Goal: Information Seeking & Learning: Learn about a topic

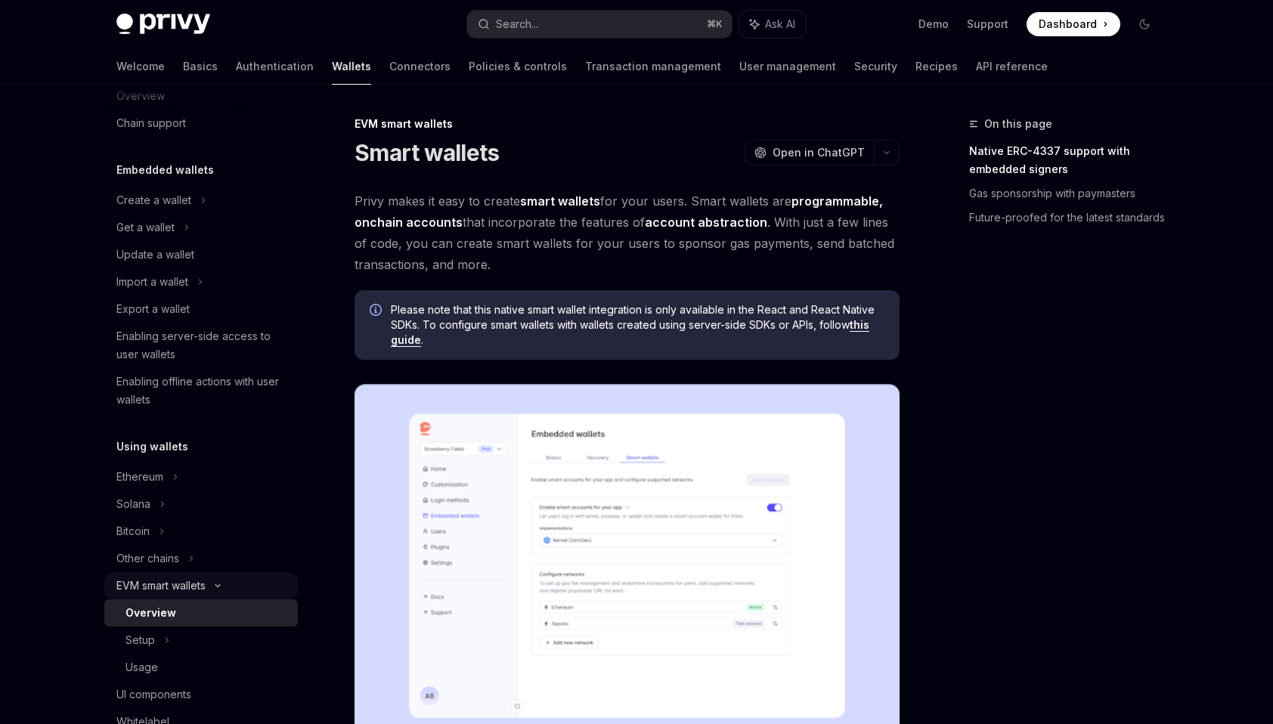
scroll to position [60, 0]
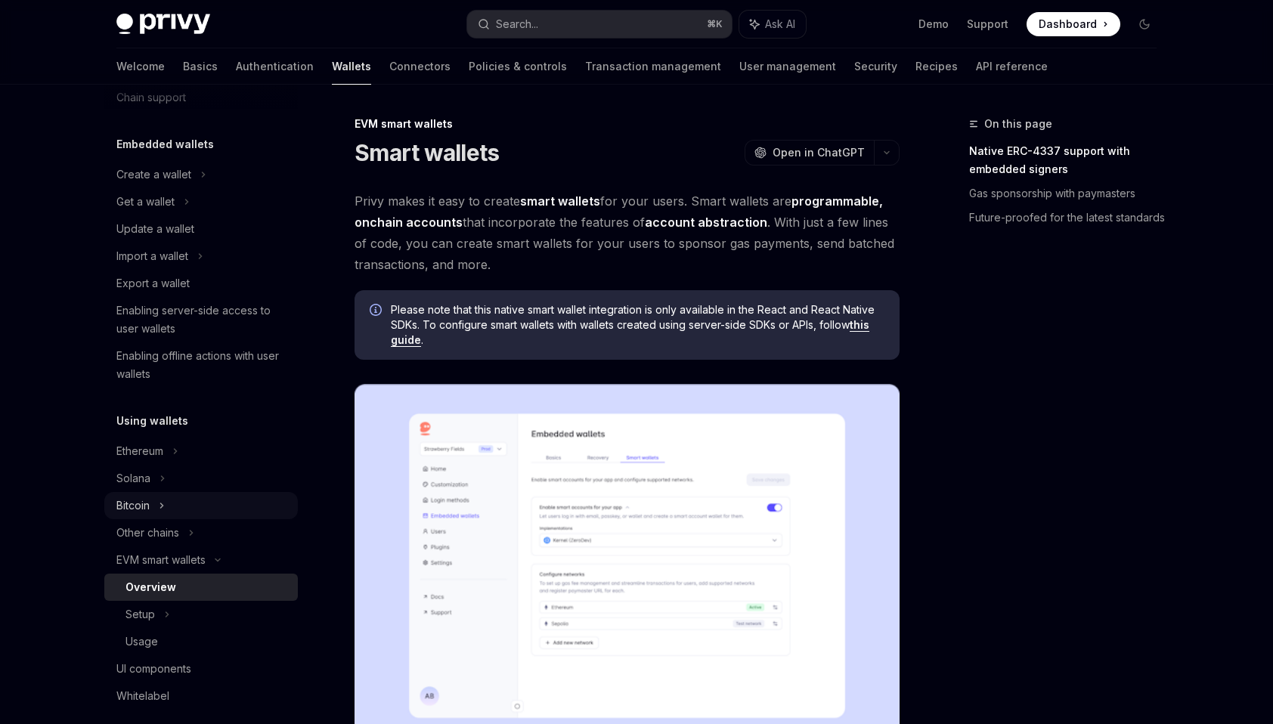
click at [128, 502] on div "Bitcoin" at bounding box center [132, 506] width 33 height 18
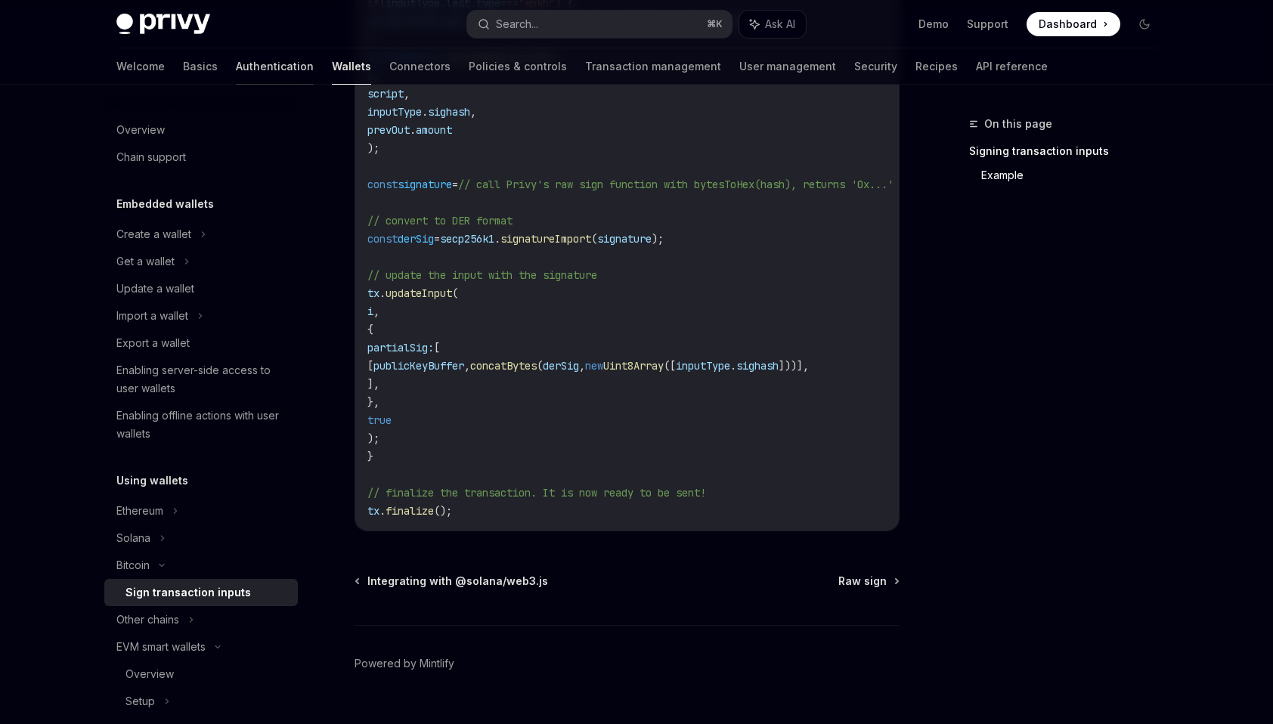
click at [236, 67] on link "Authentication" at bounding box center [275, 66] width 78 height 36
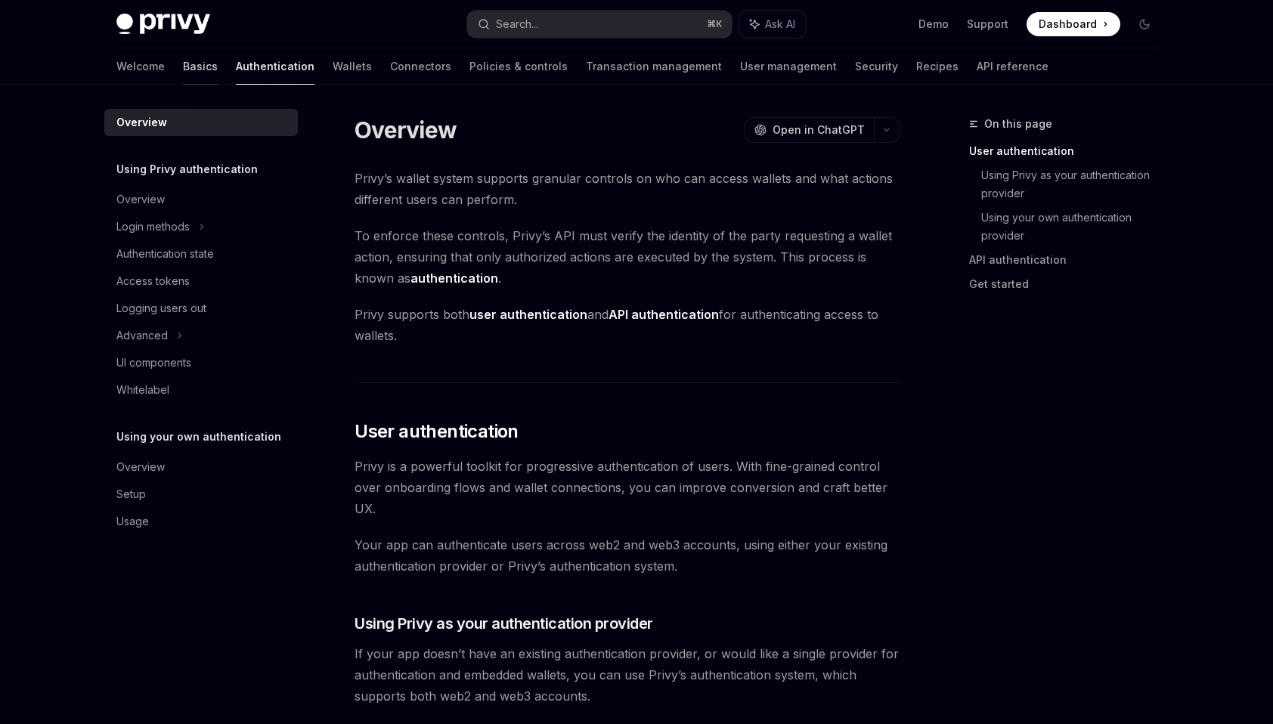
click at [183, 73] on link "Basics" at bounding box center [200, 66] width 35 height 36
type textarea "*"
click at [333, 64] on link "Wallets" at bounding box center [352, 66] width 39 height 36
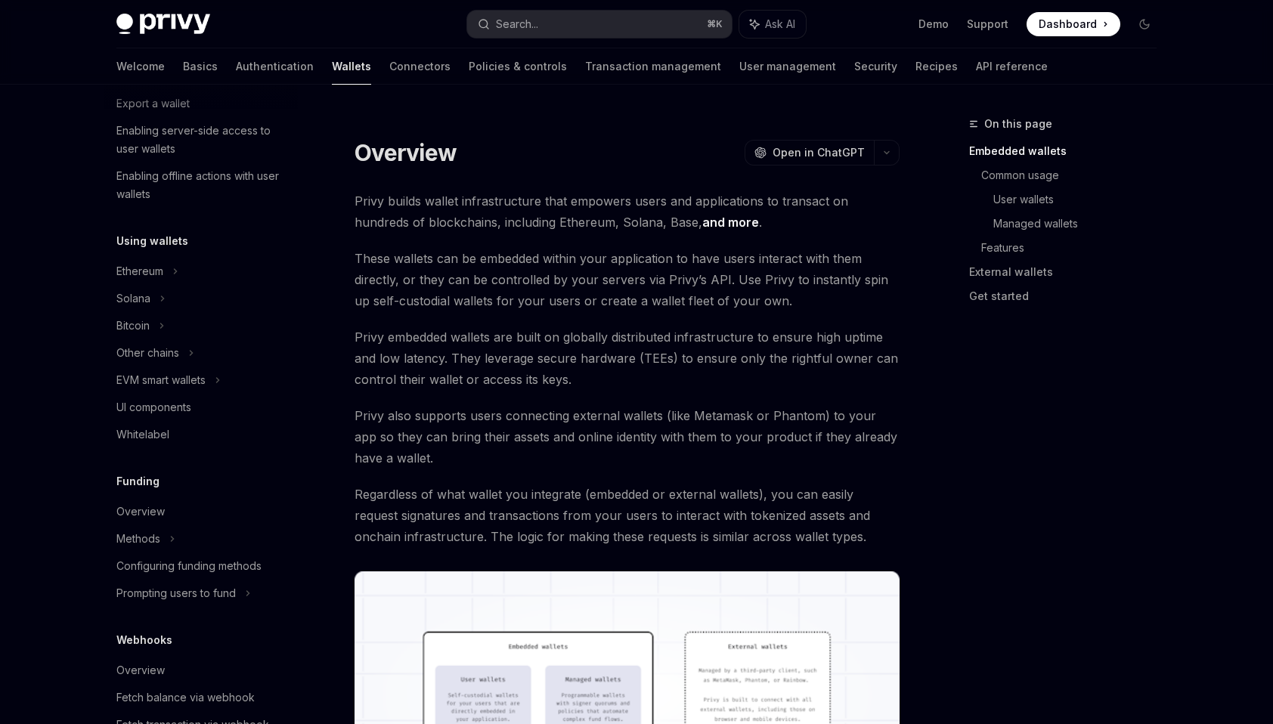
scroll to position [250, 0]
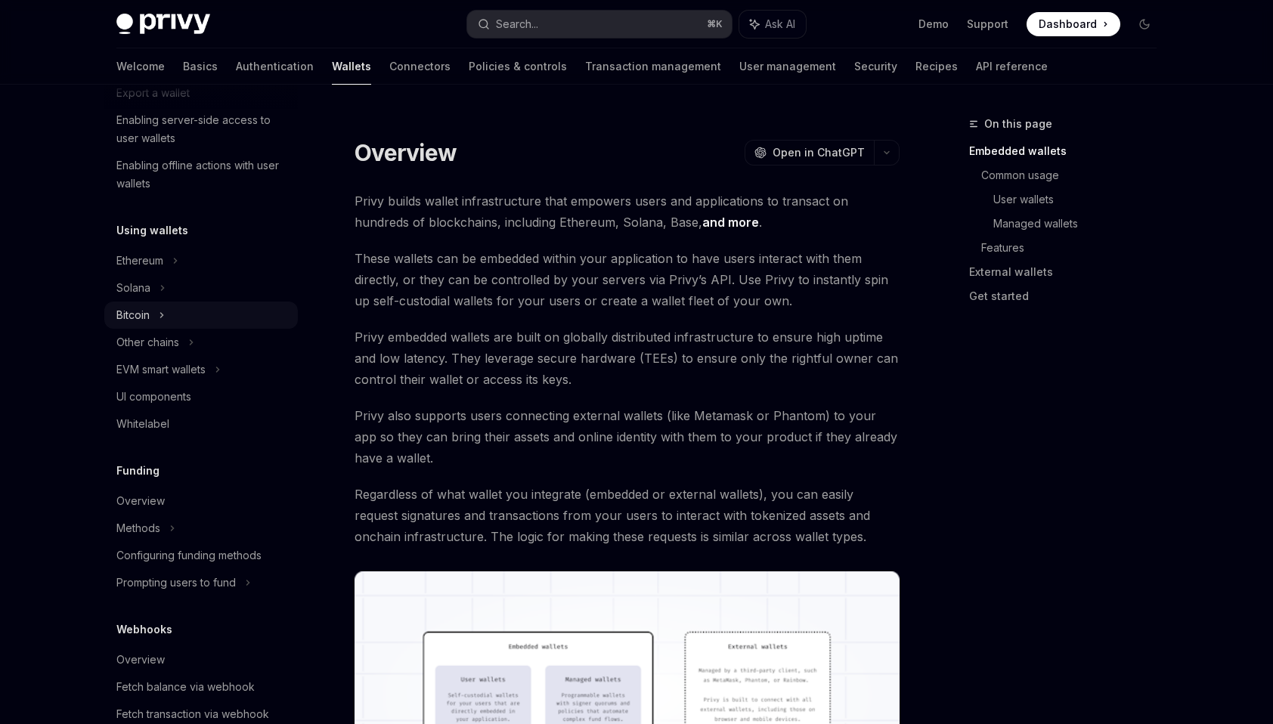
click at [145, 318] on div "Bitcoin" at bounding box center [132, 315] width 33 height 18
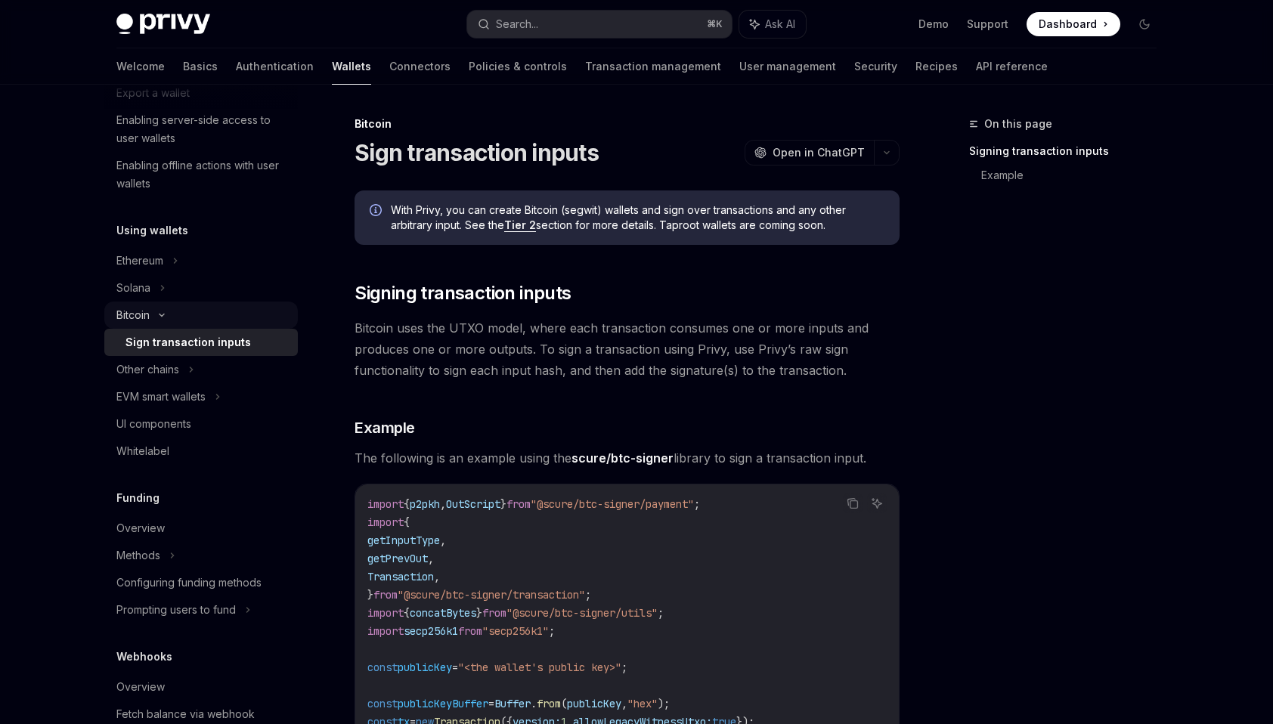
click at [166, 312] on icon at bounding box center [162, 315] width 18 height 6
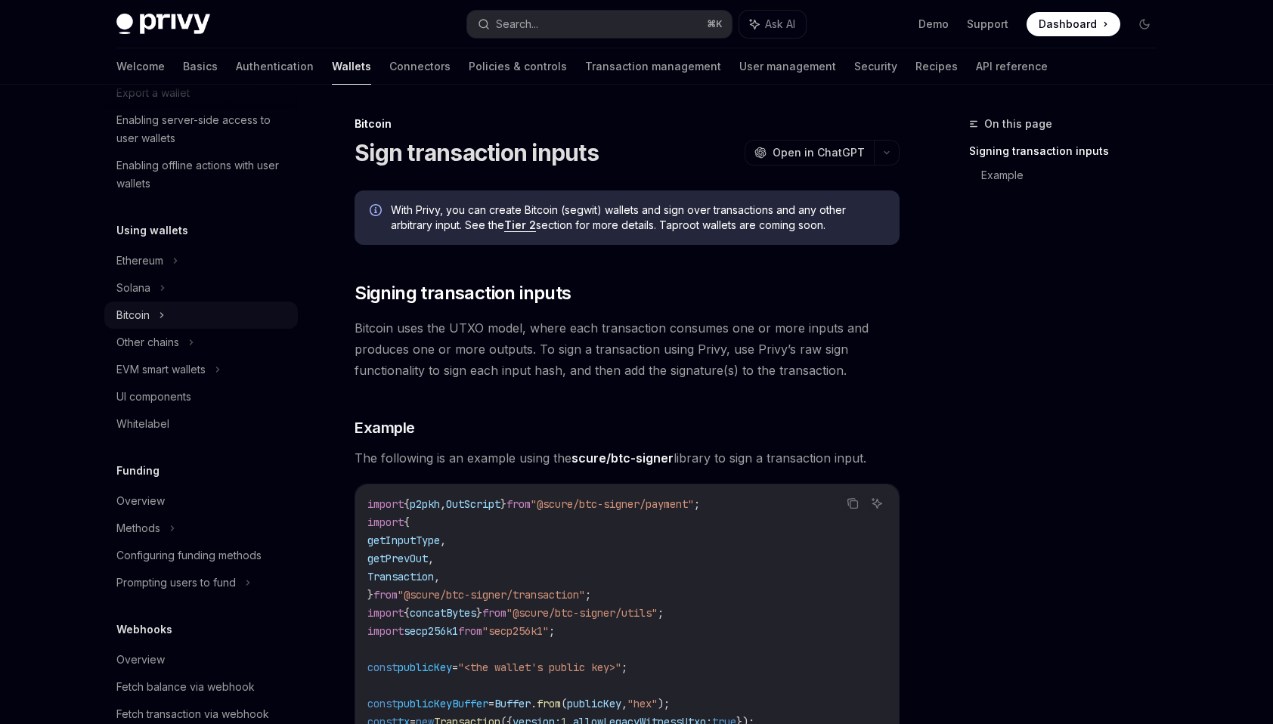
click at [166, 312] on div "Bitcoin" at bounding box center [201, 315] width 194 height 27
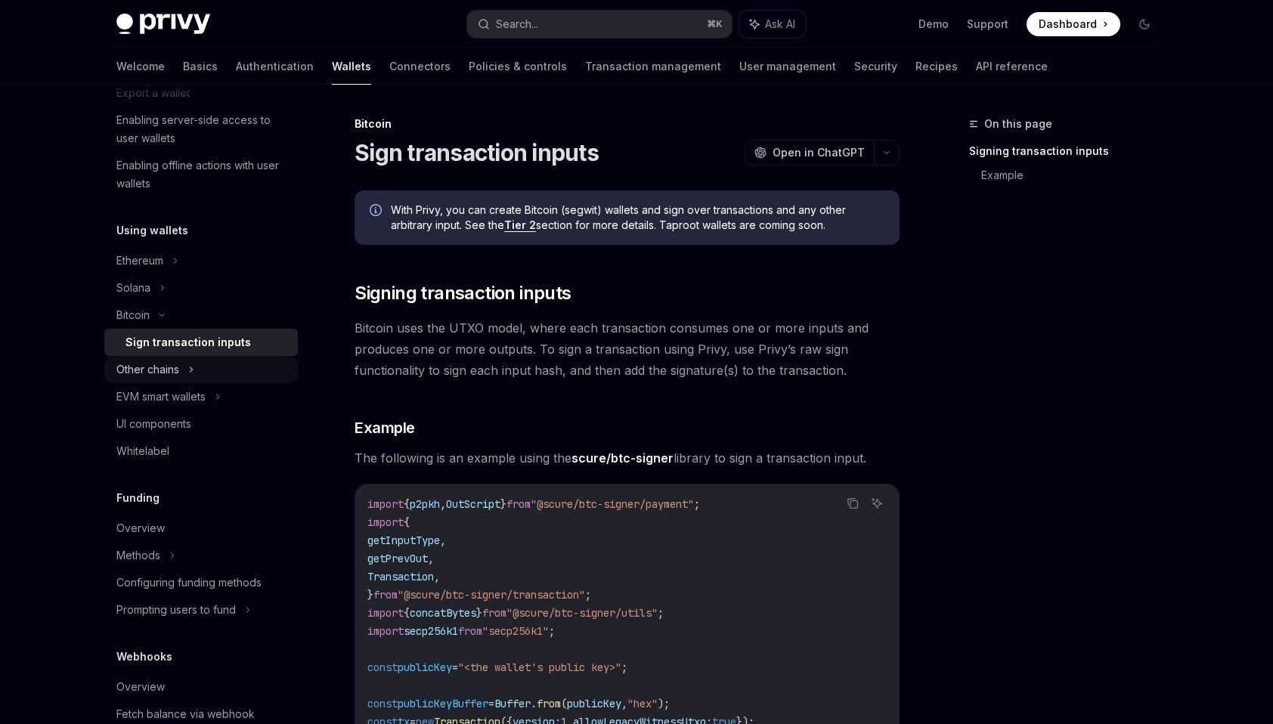
click at [154, 75] on div "Other chains" at bounding box center [152, 66] width 72 height 18
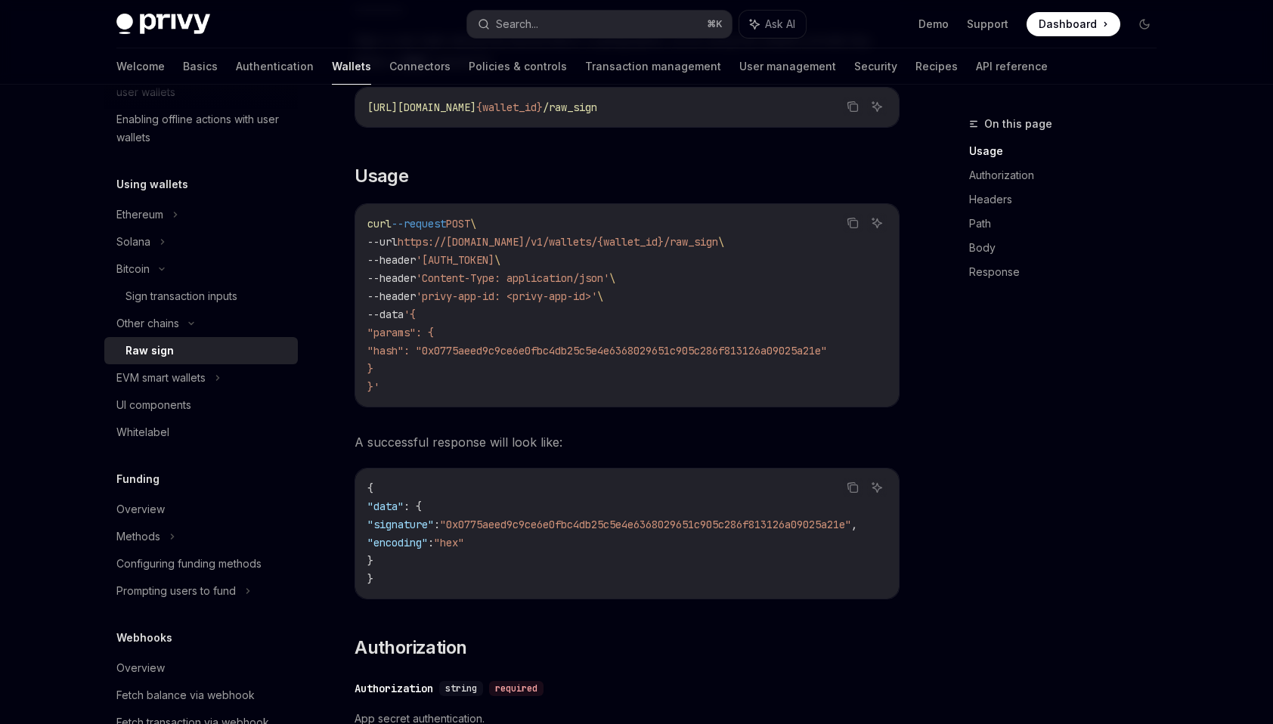
scroll to position [295, 0]
click at [171, 393] on link "UI components" at bounding box center [201, 406] width 194 height 27
type textarea "*"
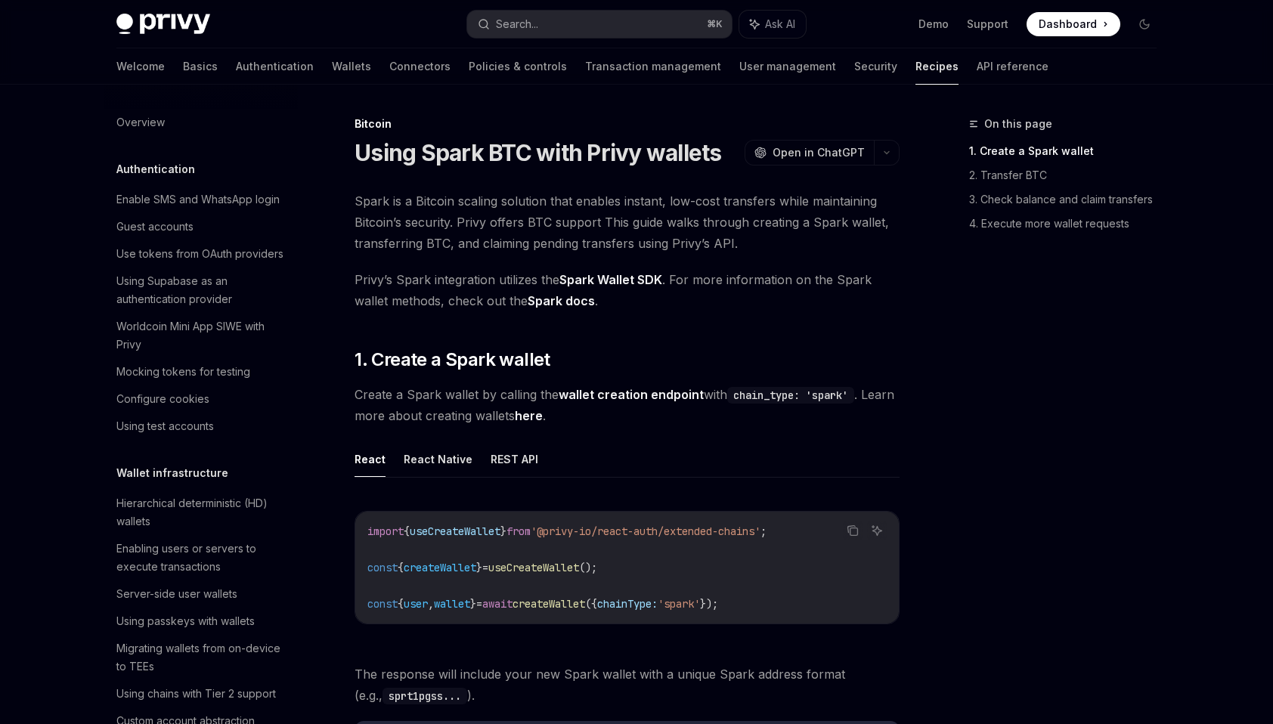
scroll to position [2005, 0]
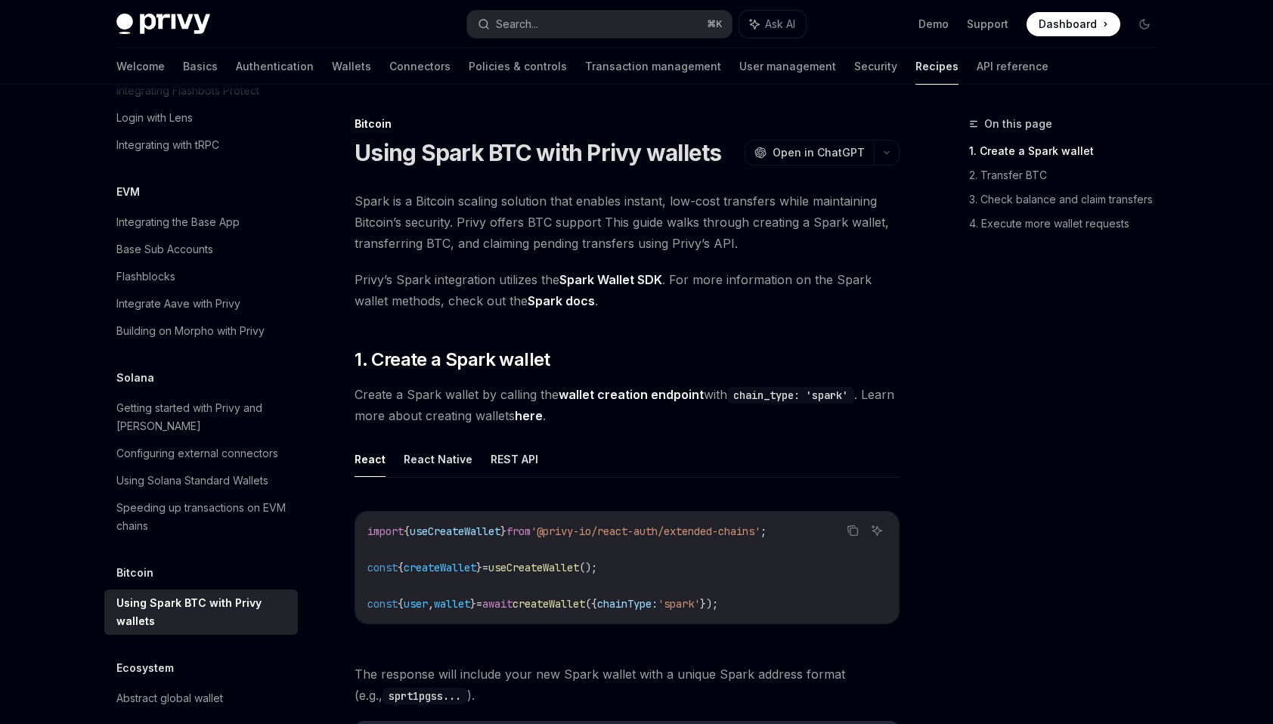
click at [727, 529] on span "'@privy-io/react-auth/extended-chains'" at bounding box center [646, 532] width 230 height 14
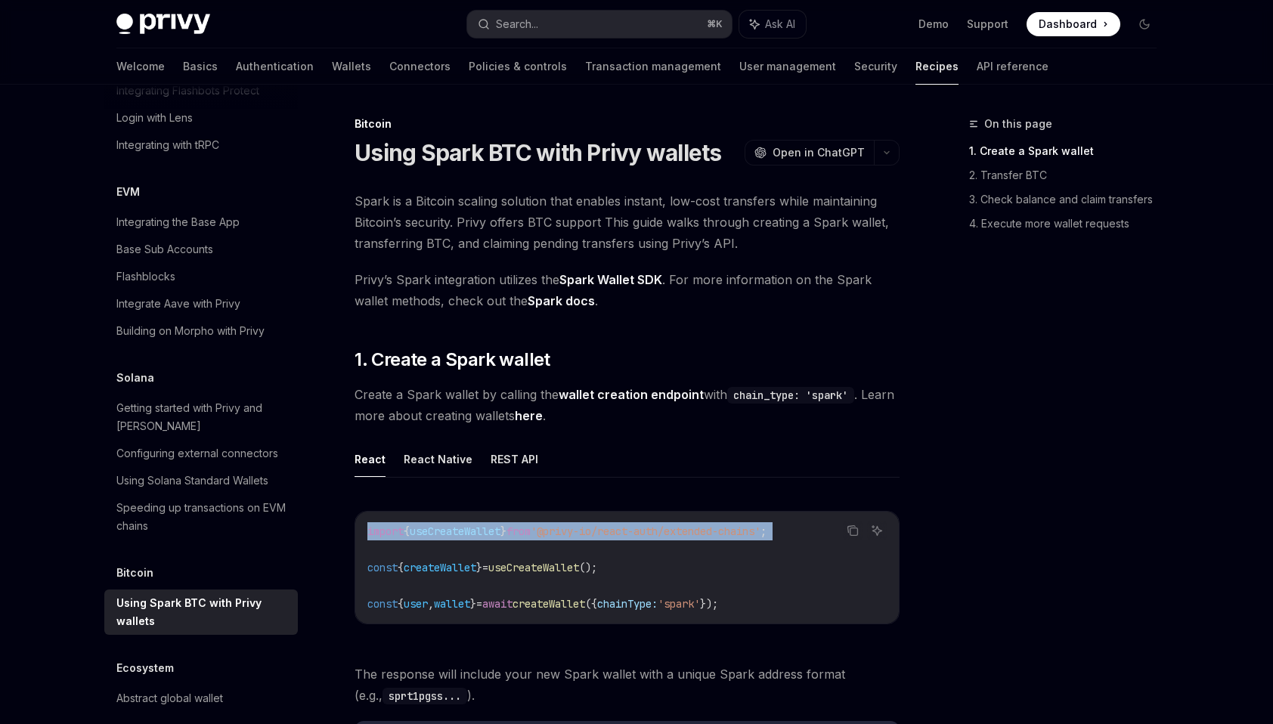
click at [727, 529] on span "'@privy-io/react-auth/extended-chains'" at bounding box center [646, 532] width 230 height 14
copy code "import { useCreateWallet } from '@privy-io/react-auth/extended-chains' ;"
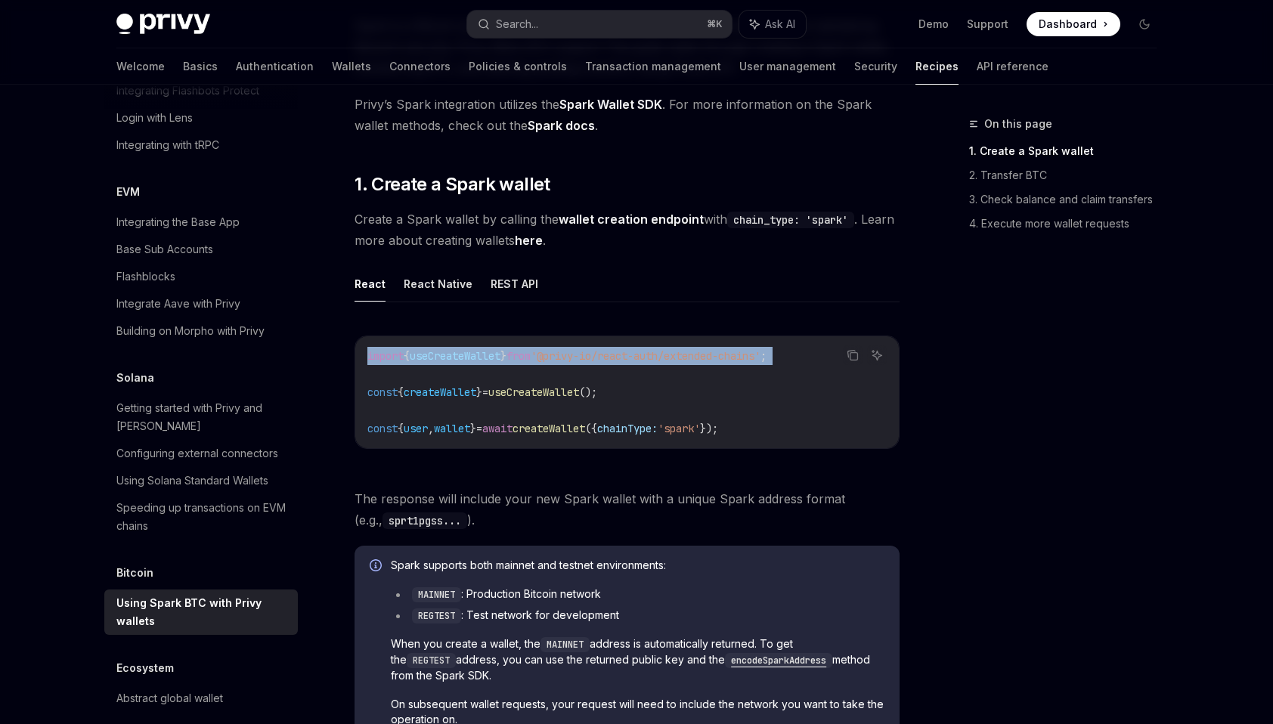
scroll to position [146, 0]
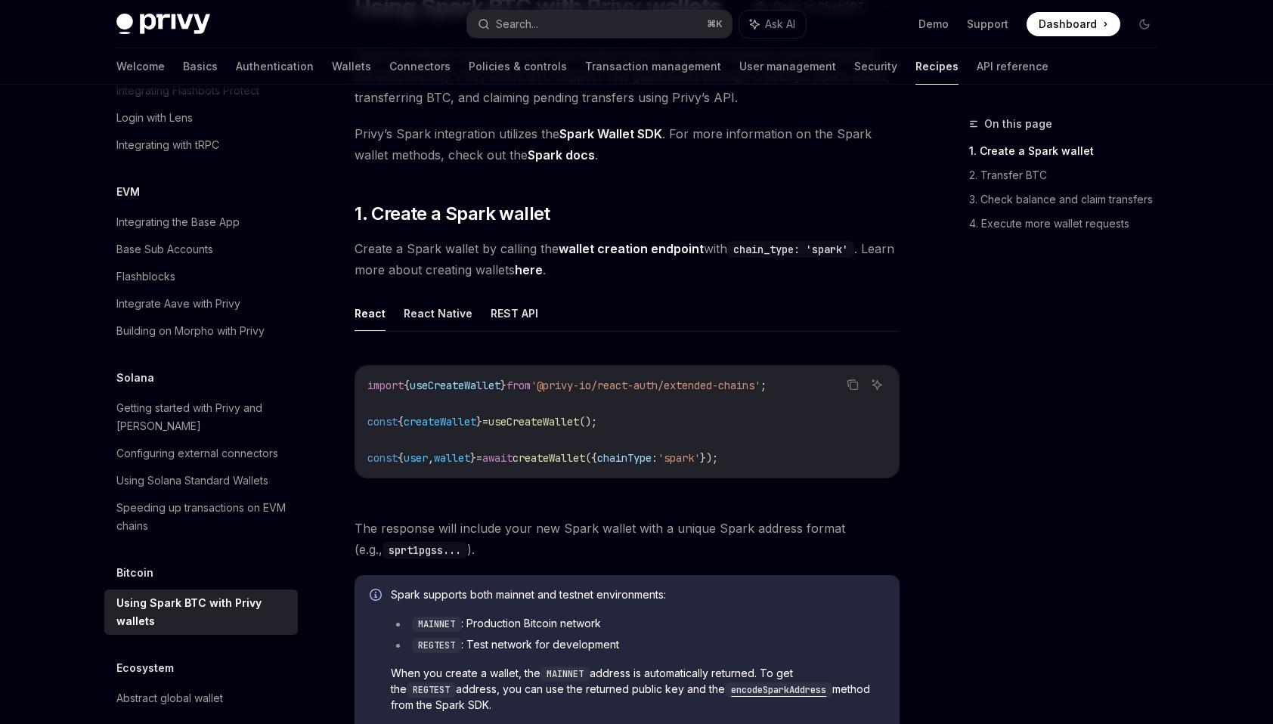
click at [718, 451] on span "});" at bounding box center [709, 458] width 18 height 14
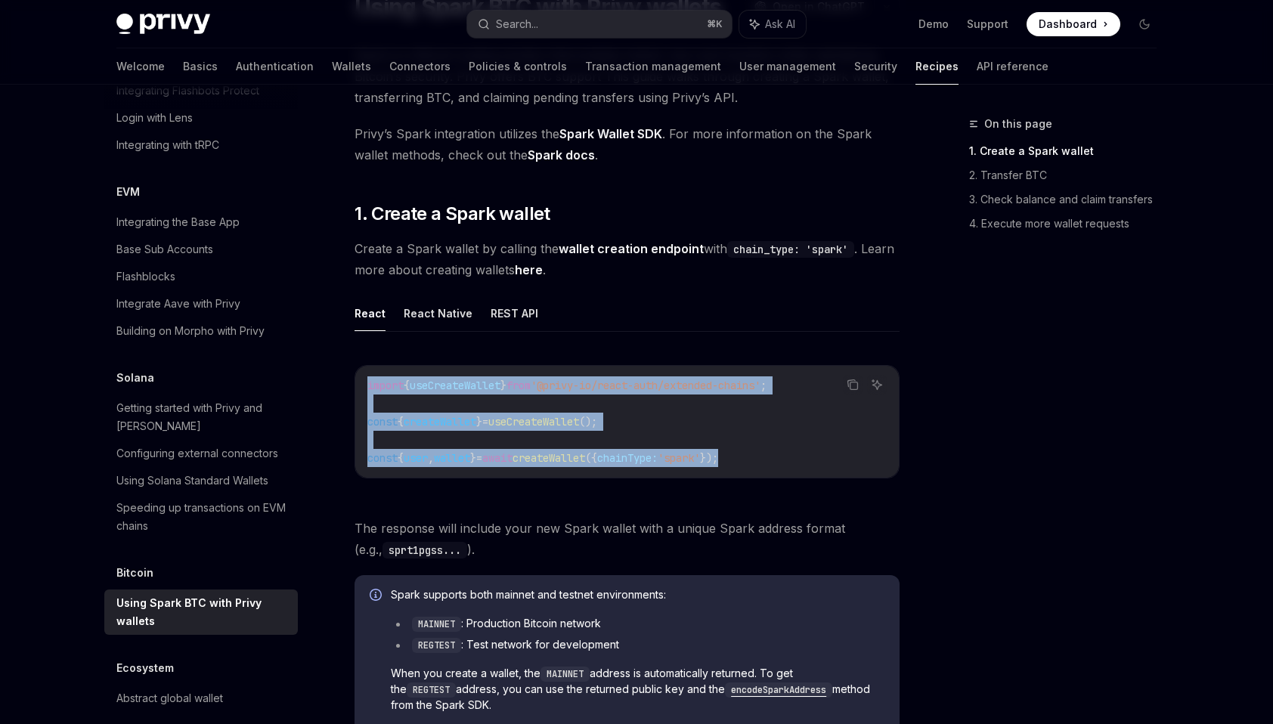
copy code "import { useCreateWallet } from '@privy-io/react-auth/extended-chains' ; const …"
drag, startPoint x: 796, startPoint y: 459, endPoint x: 338, endPoint y: 379, distance: 465.1
click at [446, 429] on code "import { useCreateWallet } from '@privy-io/react-auth/extended-chains' ; const …" at bounding box center [626, 422] width 519 height 91
drag, startPoint x: 838, startPoint y: 458, endPoint x: 352, endPoint y: 374, distance: 493.5
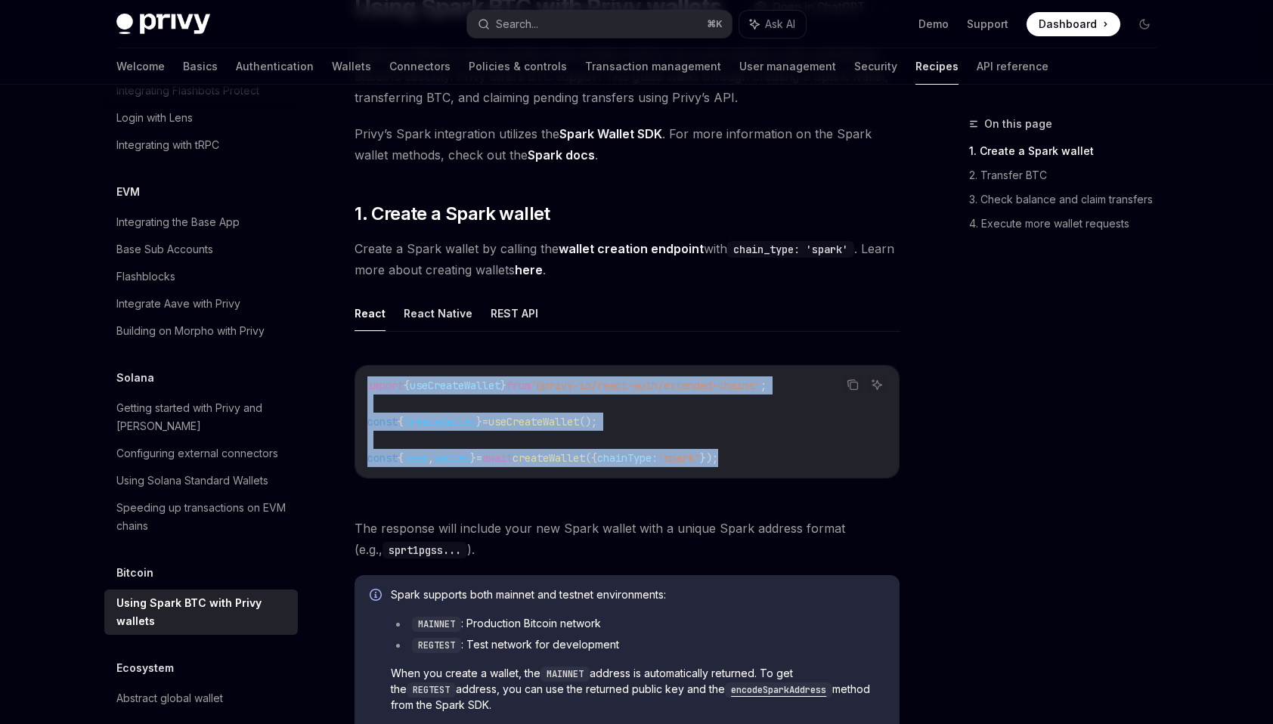
copy code "import { useCreateWallet } from '@privy-io/react-auth/extended-chains' ; const …"
click at [541, 416] on span "useCreateWallet" at bounding box center [533, 422] width 91 height 14
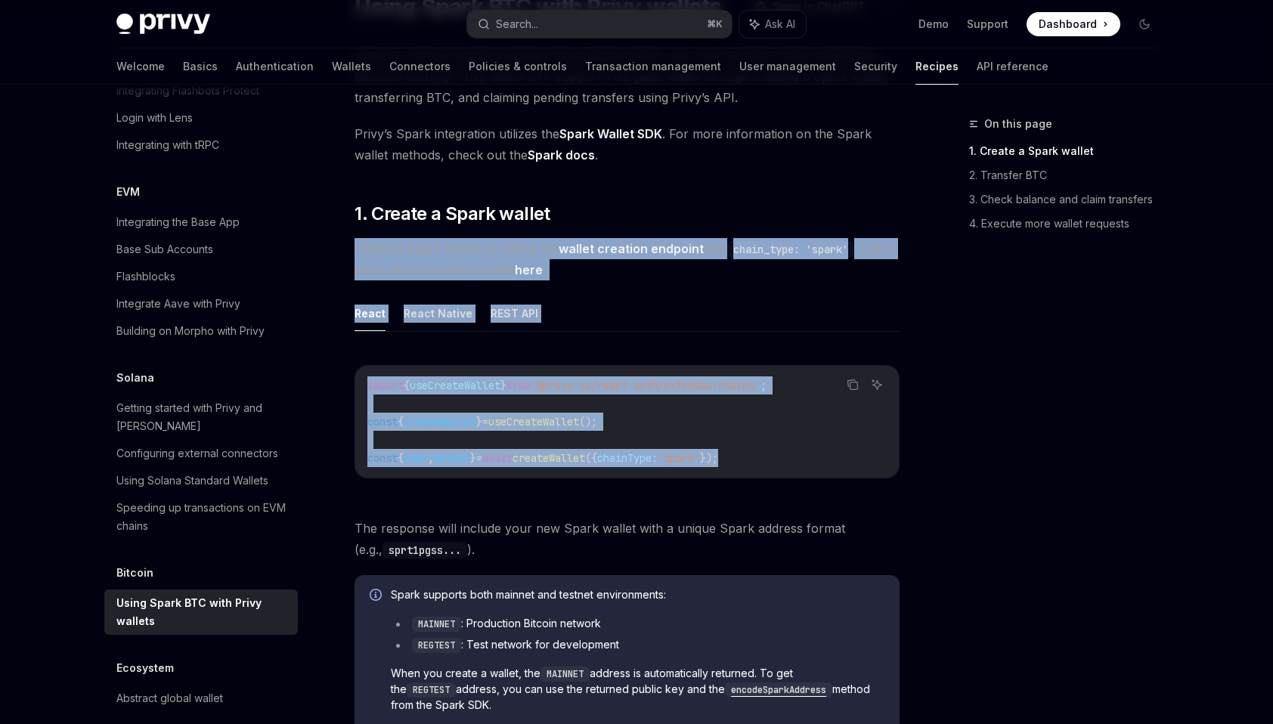
drag, startPoint x: 786, startPoint y: 463, endPoint x: 343, endPoint y: 249, distance: 492.0
copy div "Create a Spark wallet by calling the wallet creation endpoint with chain_type: …"
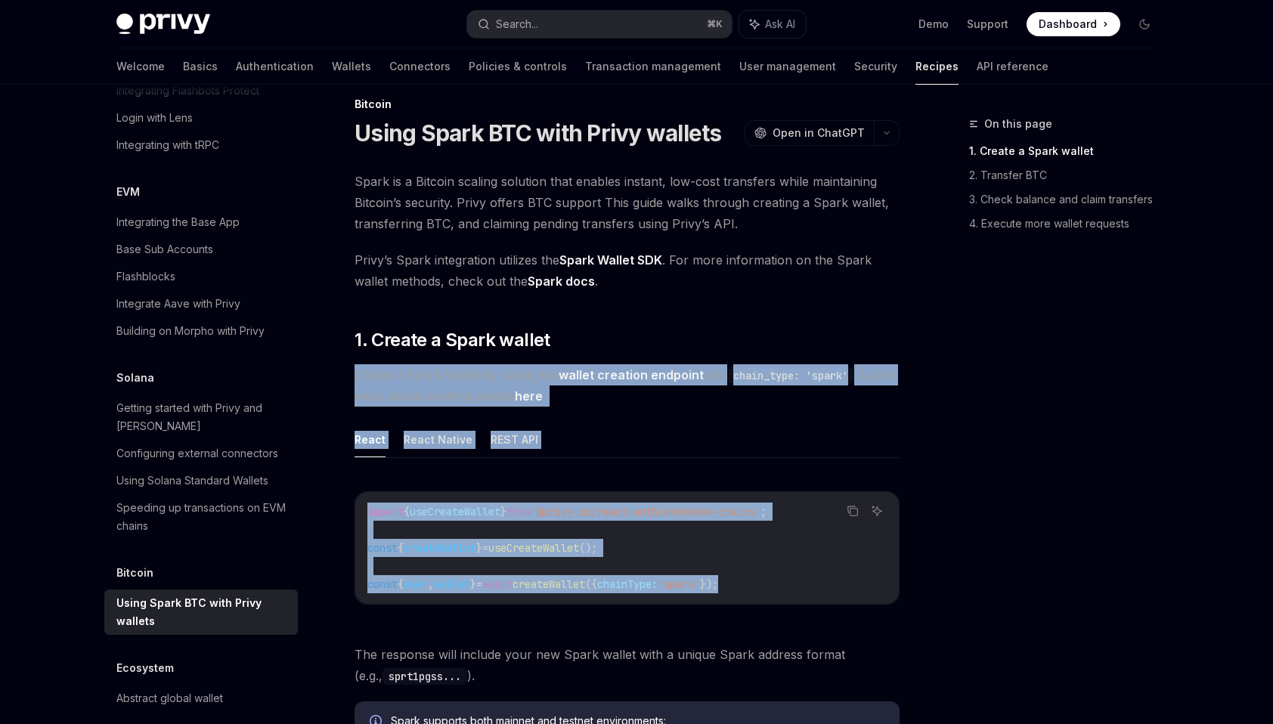
scroll to position [0, 0]
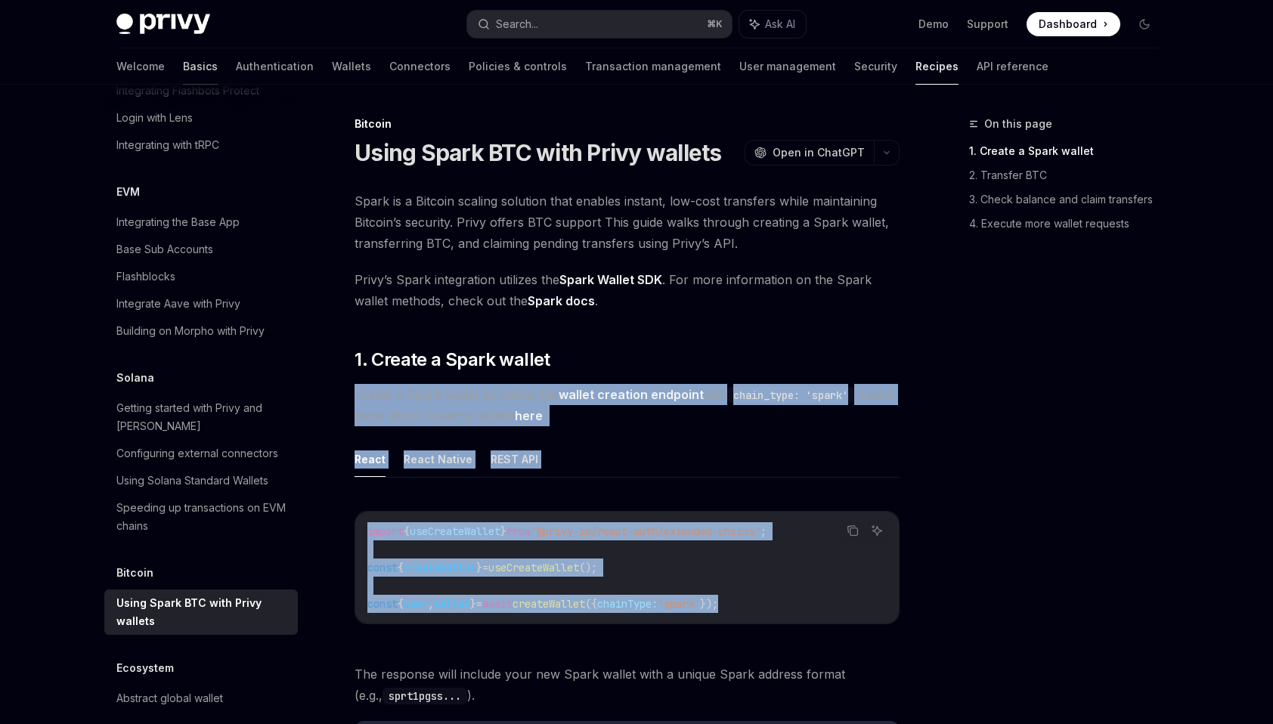
click at [183, 65] on link "Basics" at bounding box center [200, 66] width 35 height 36
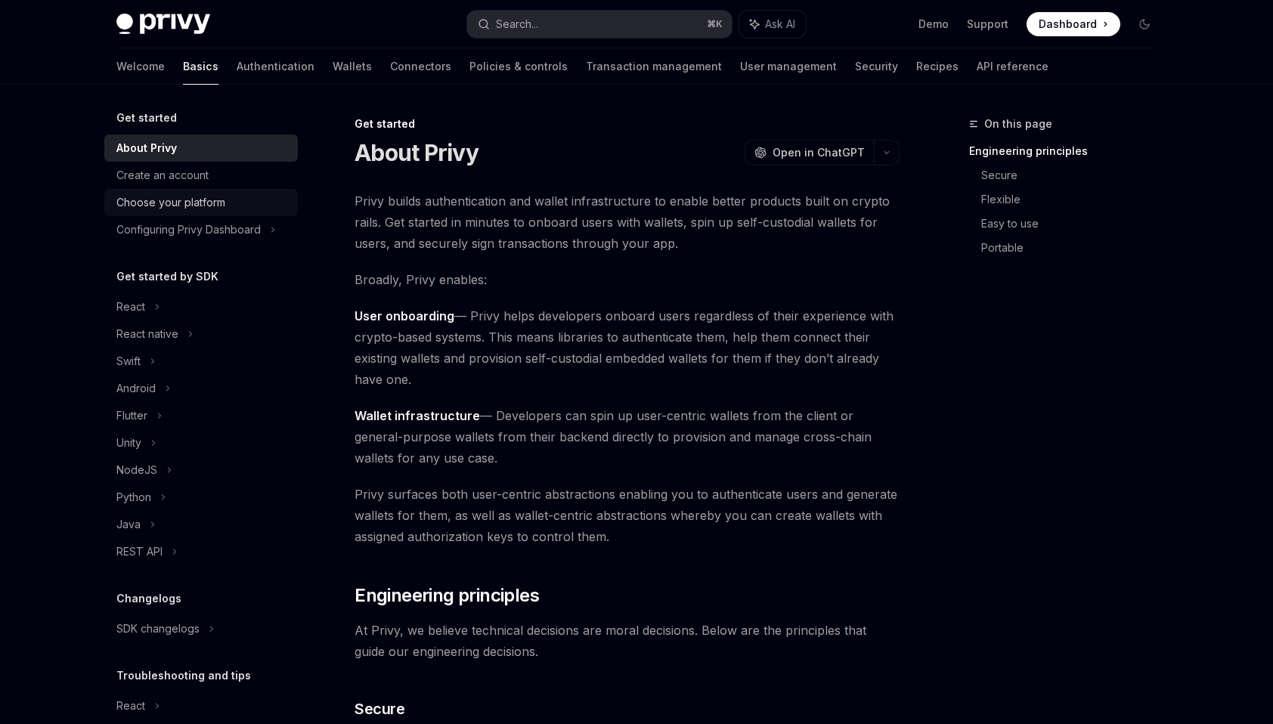
click at [216, 197] on div "Choose your platform" at bounding box center [170, 203] width 109 height 18
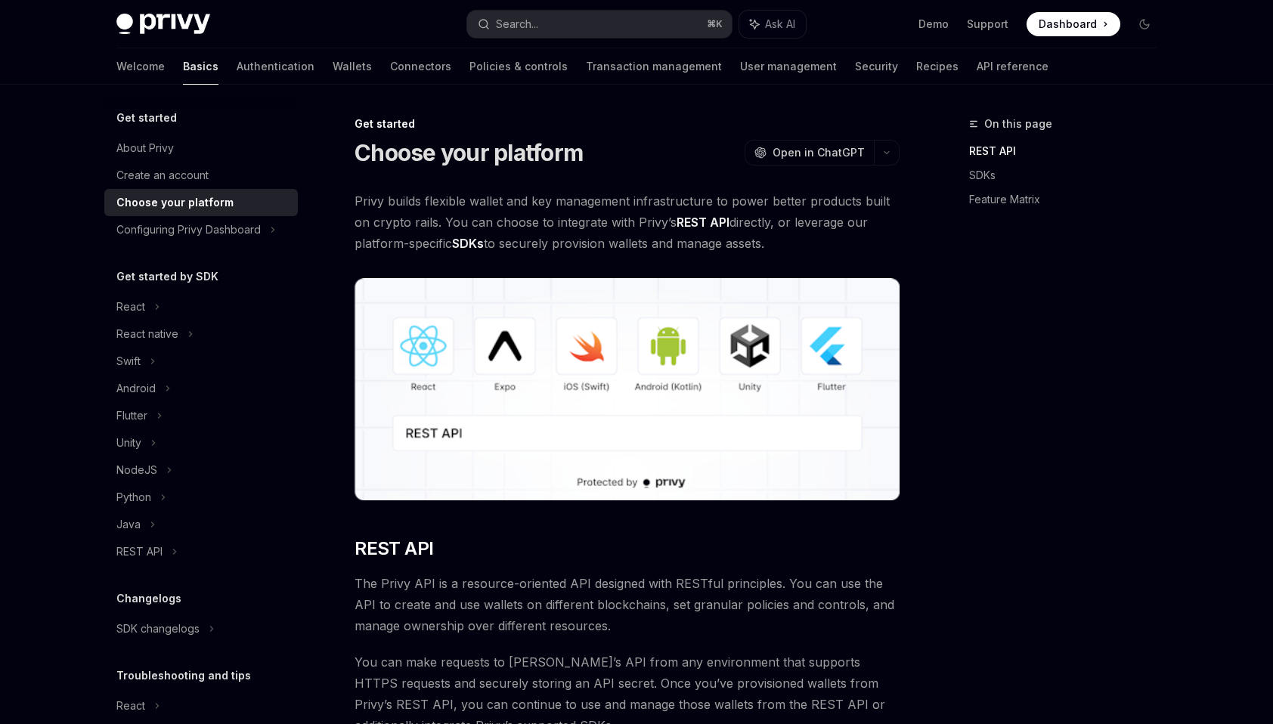
click at [214, 202] on div "Choose your platform" at bounding box center [174, 203] width 117 height 18
click at [188, 243] on div "Get started About Privy Create an account Choose your platform Configuring Priv…" at bounding box center [201, 441] width 194 height 665
click at [127, 312] on div "React" at bounding box center [130, 307] width 29 height 18
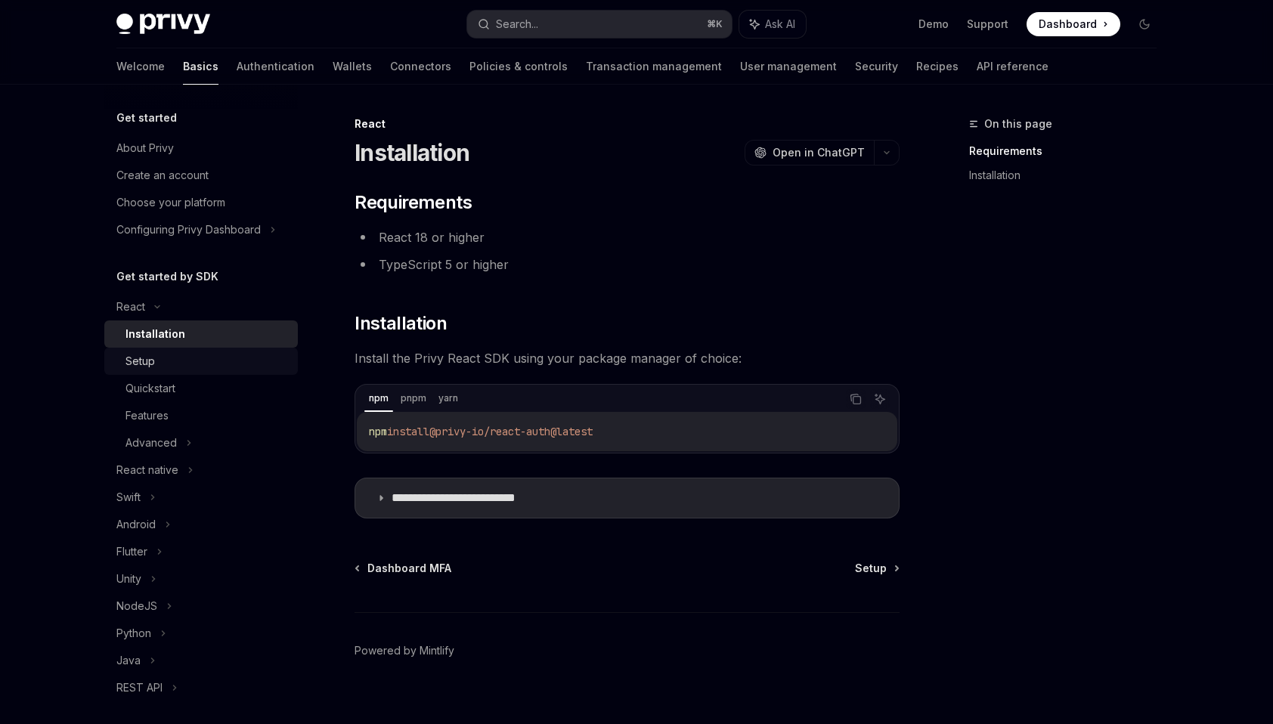
click at [203, 361] on div "Setup" at bounding box center [207, 361] width 163 height 18
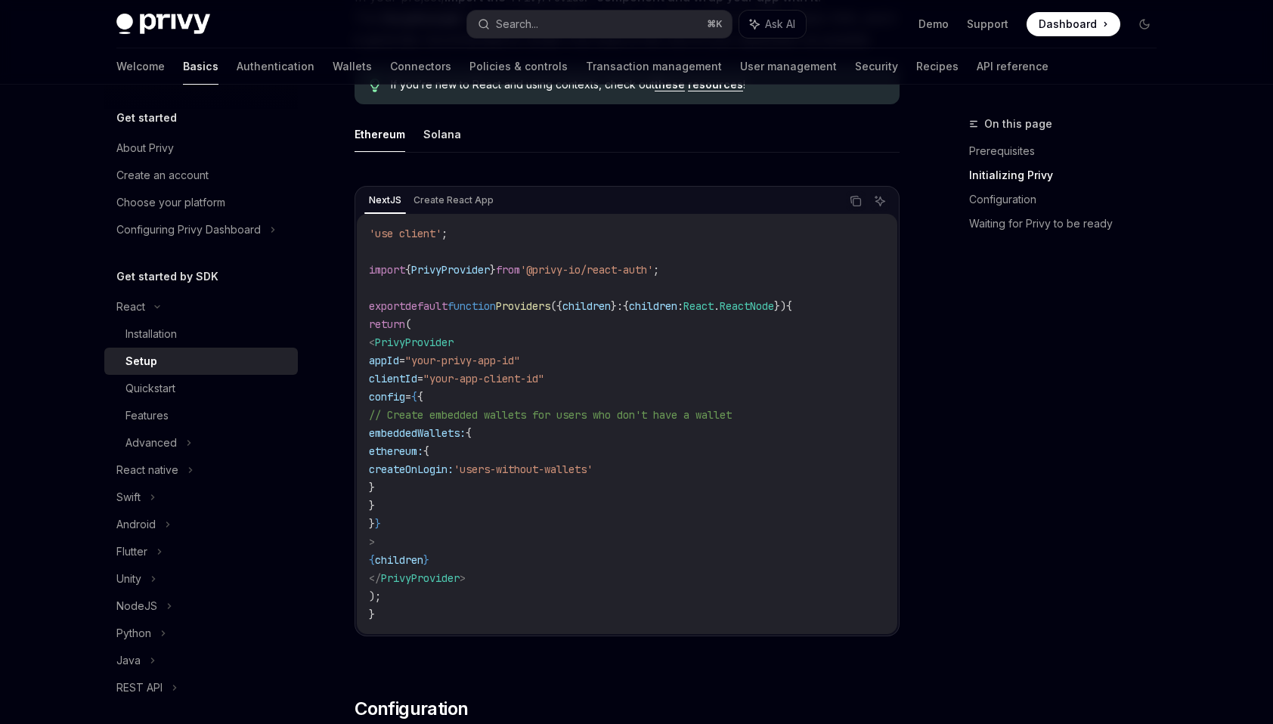
scroll to position [518, 0]
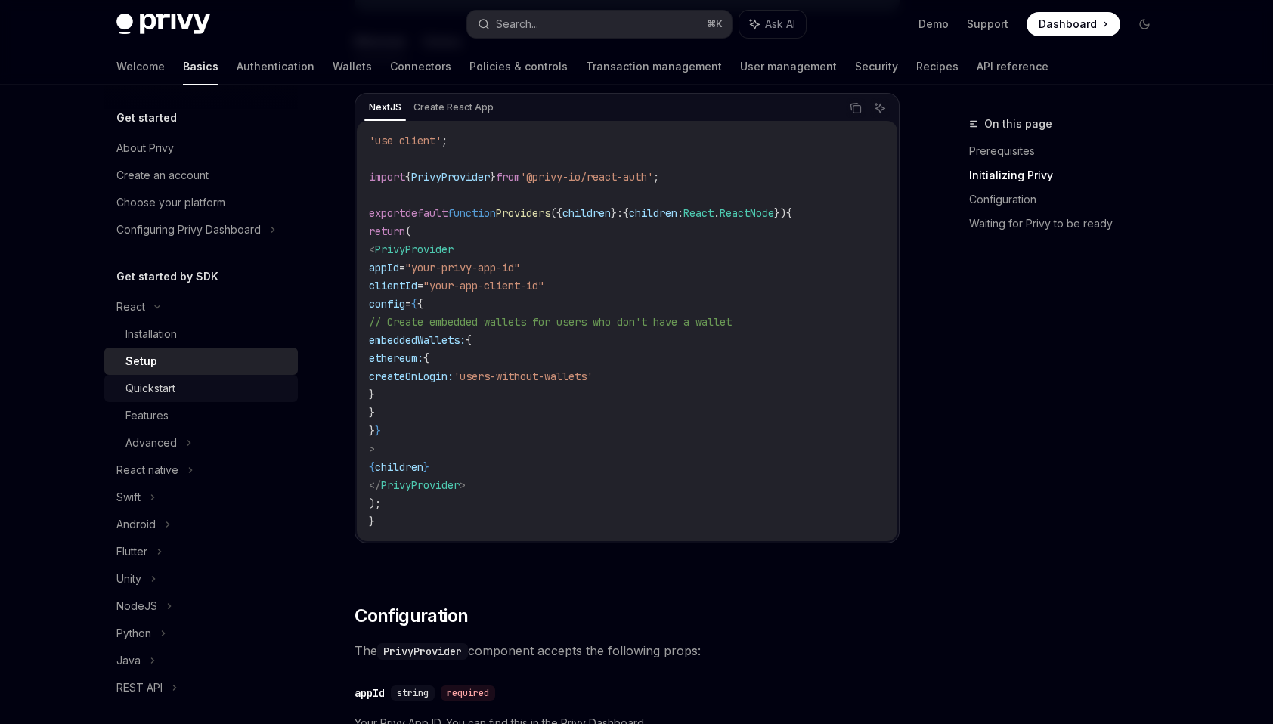
click at [191, 382] on div "Quickstart" at bounding box center [207, 389] width 163 height 18
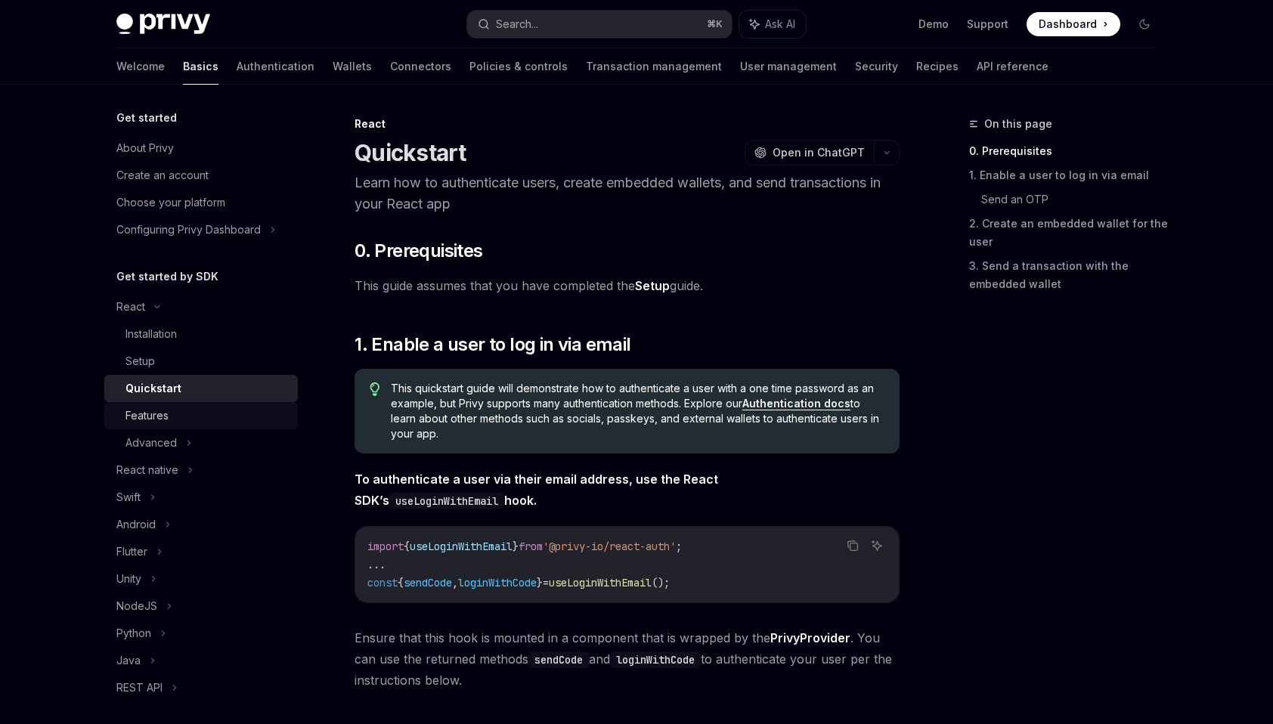
click at [168, 408] on div "Features" at bounding box center [147, 416] width 43 height 18
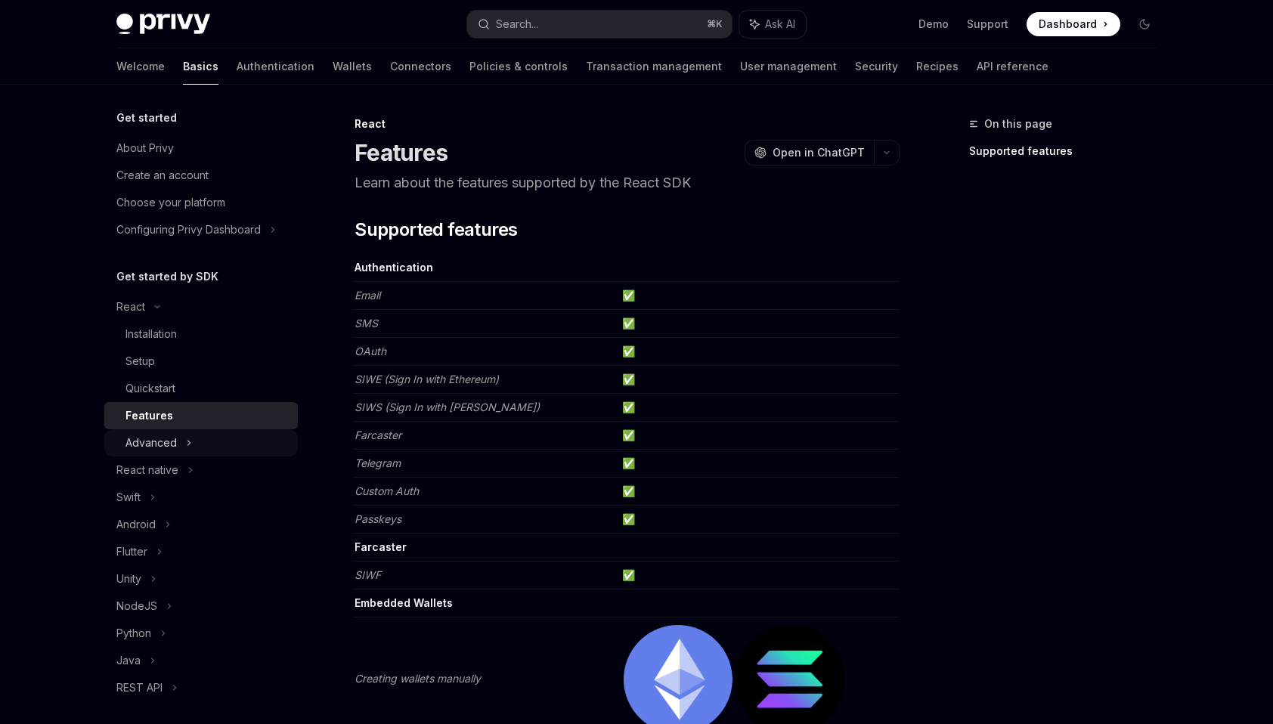
click at [157, 437] on div "Advanced" at bounding box center [151, 443] width 51 height 18
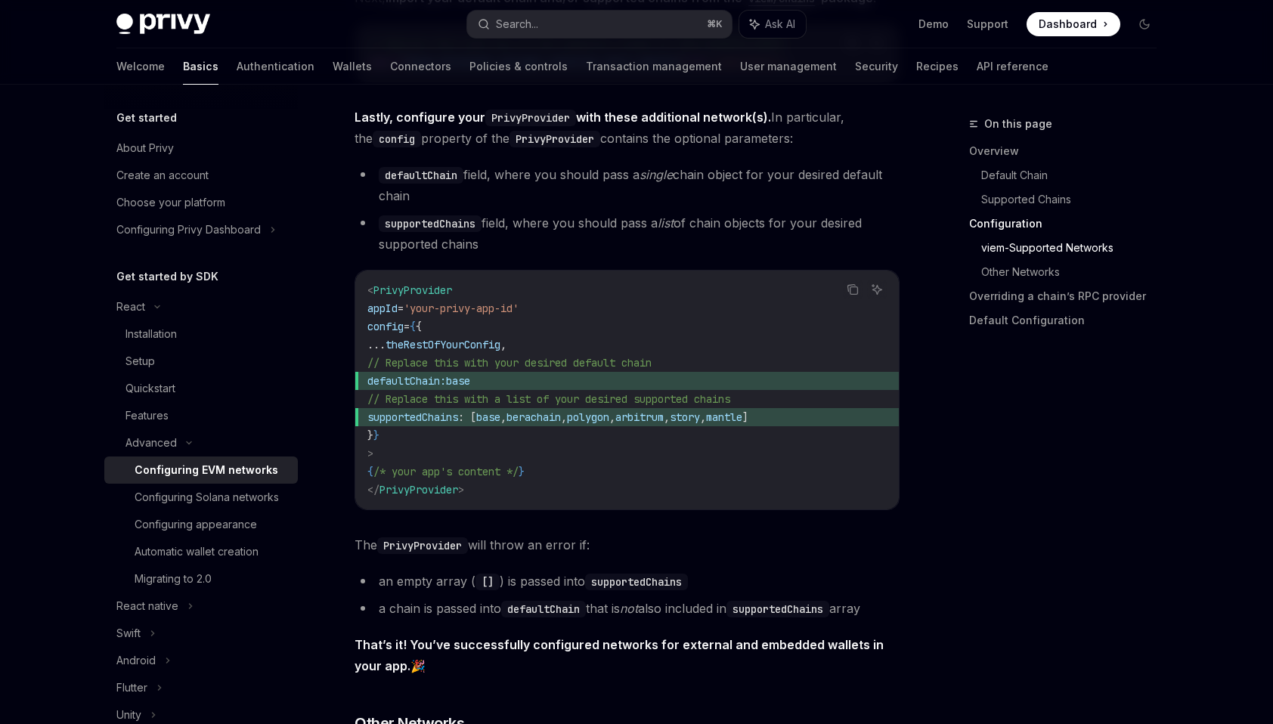
scroll to position [2113, 0]
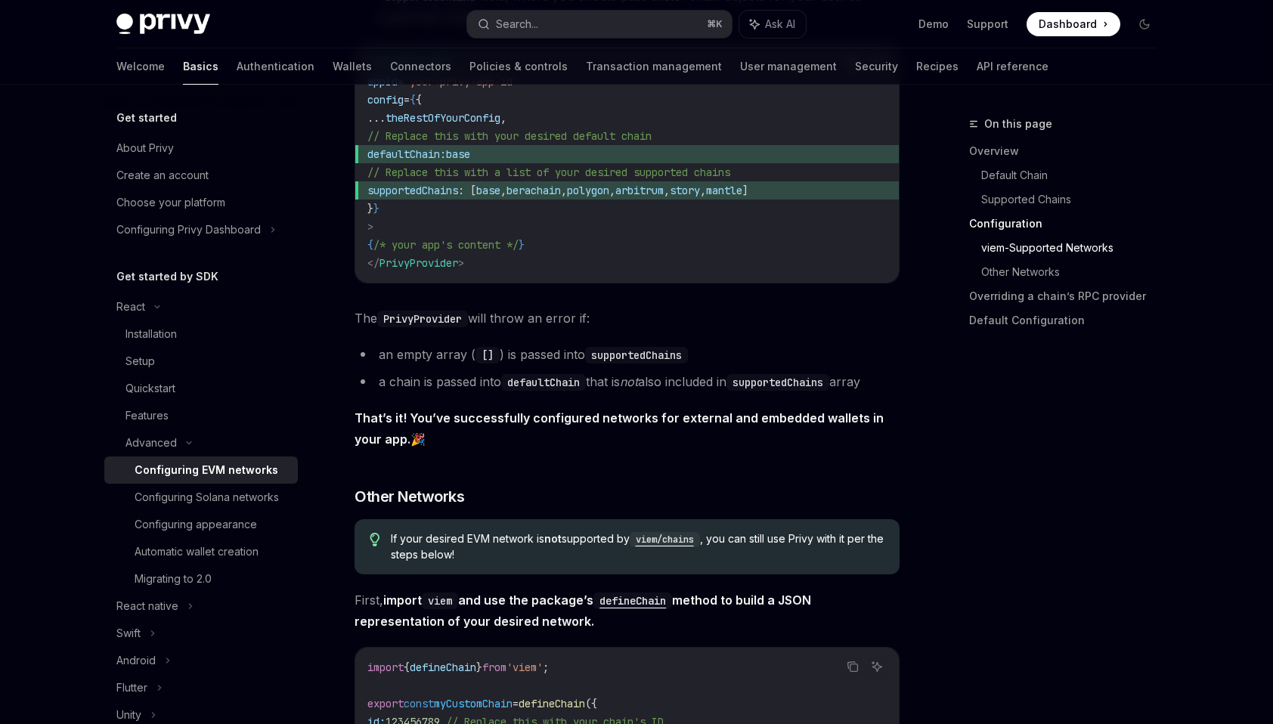
click at [396, 414] on strong "That’s it! You’ve successfully configured networks for external and embedded wa…" at bounding box center [619, 429] width 529 height 36
click at [200, 498] on div "Configuring Solana networks" at bounding box center [207, 497] width 144 height 18
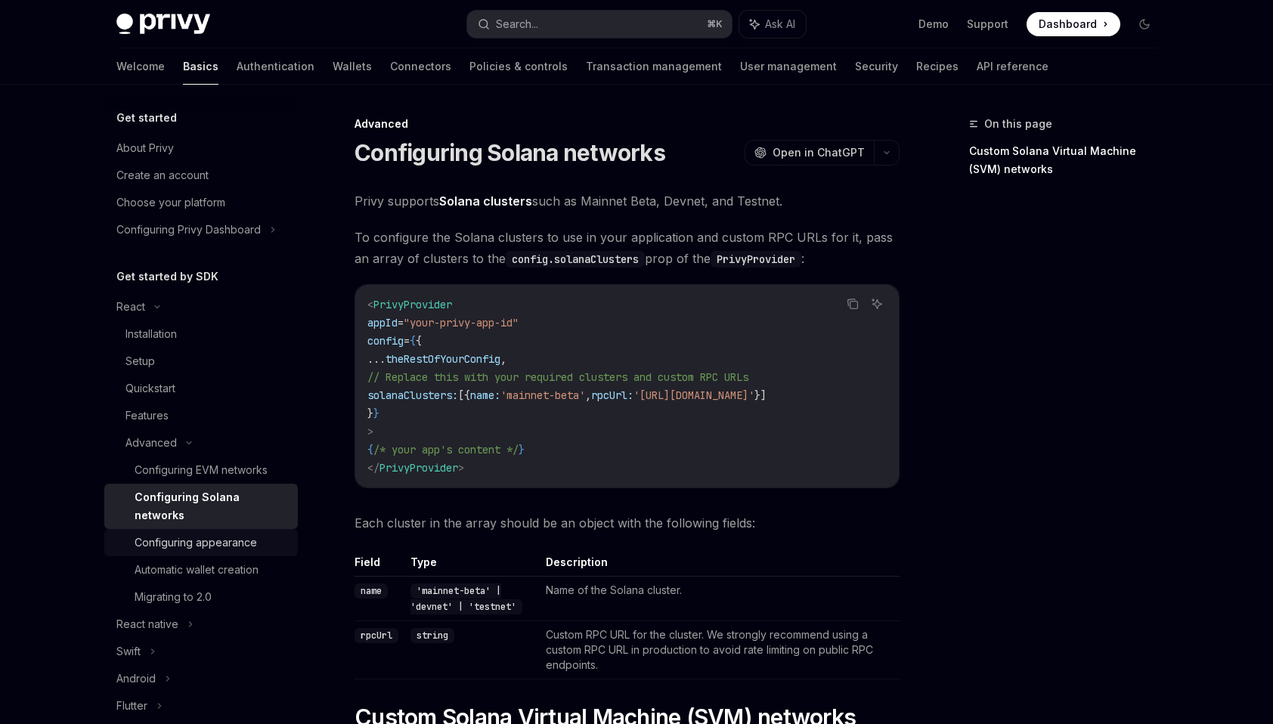
click at [197, 534] on div "Configuring appearance" at bounding box center [196, 543] width 122 height 18
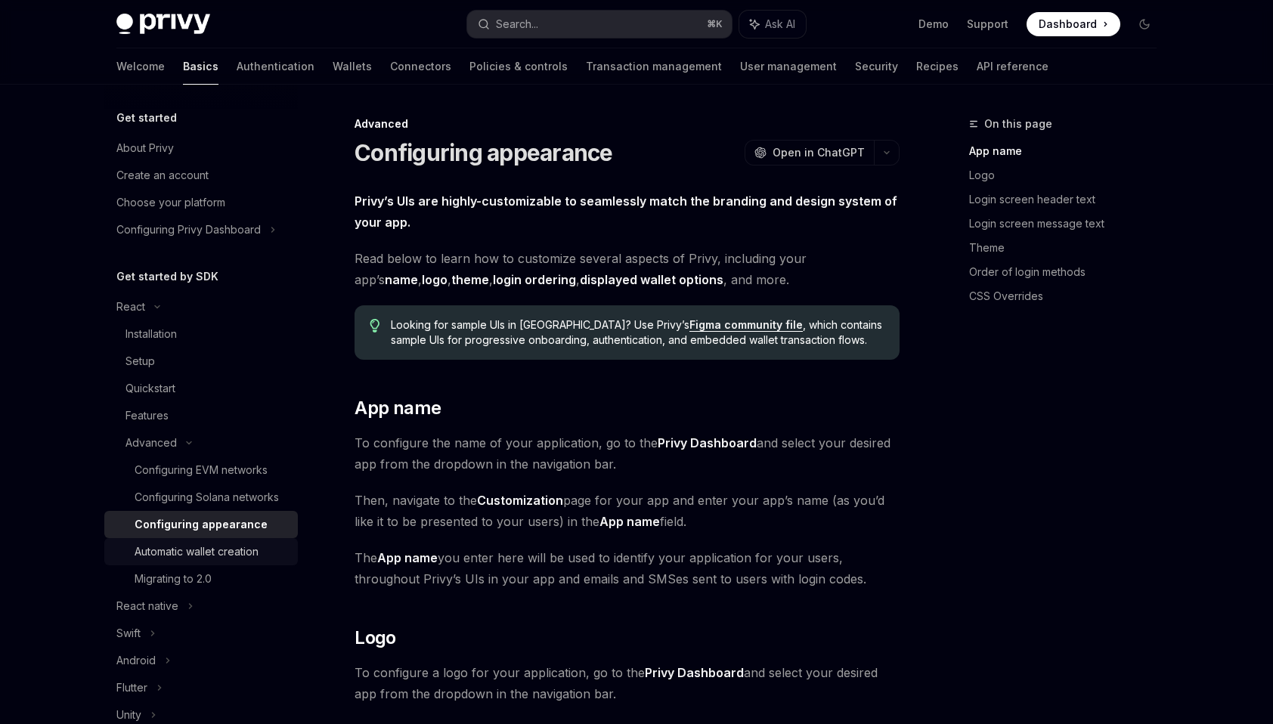
click at [197, 552] on div "Automatic wallet creation" at bounding box center [197, 552] width 124 height 18
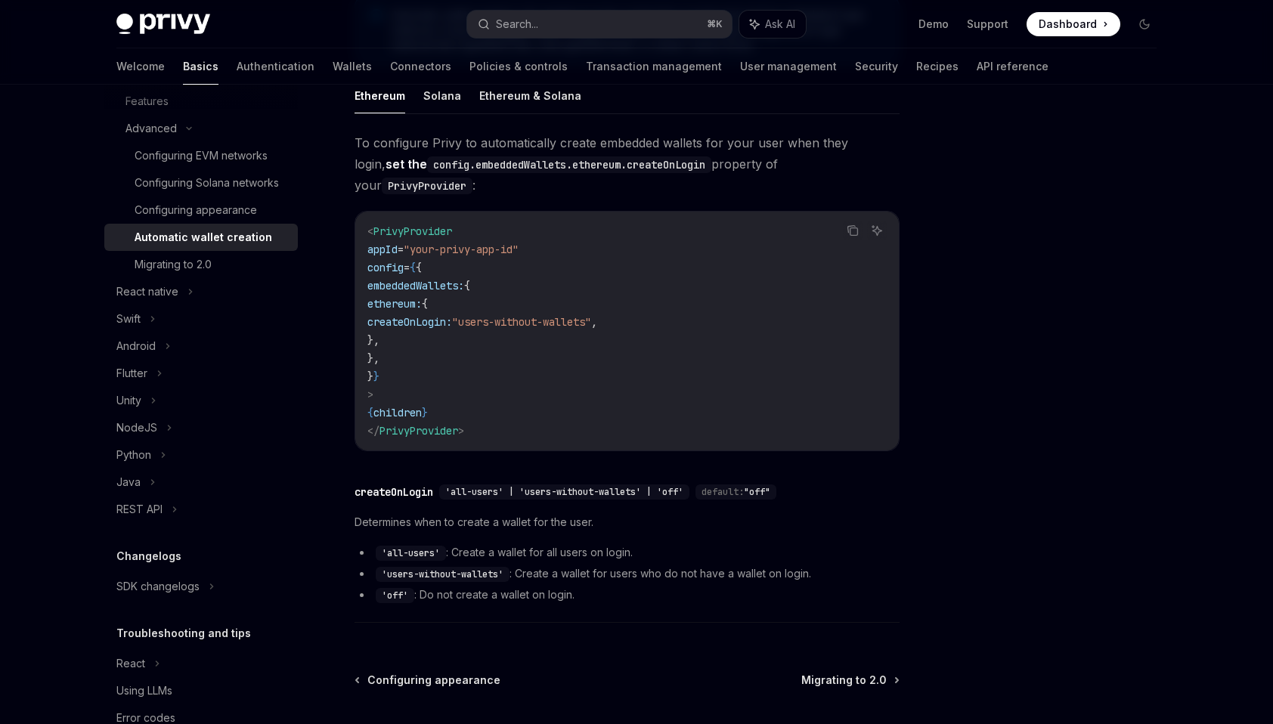
scroll to position [336, 0]
click at [271, 274] on link "Migrating to 2.0" at bounding box center [201, 264] width 194 height 27
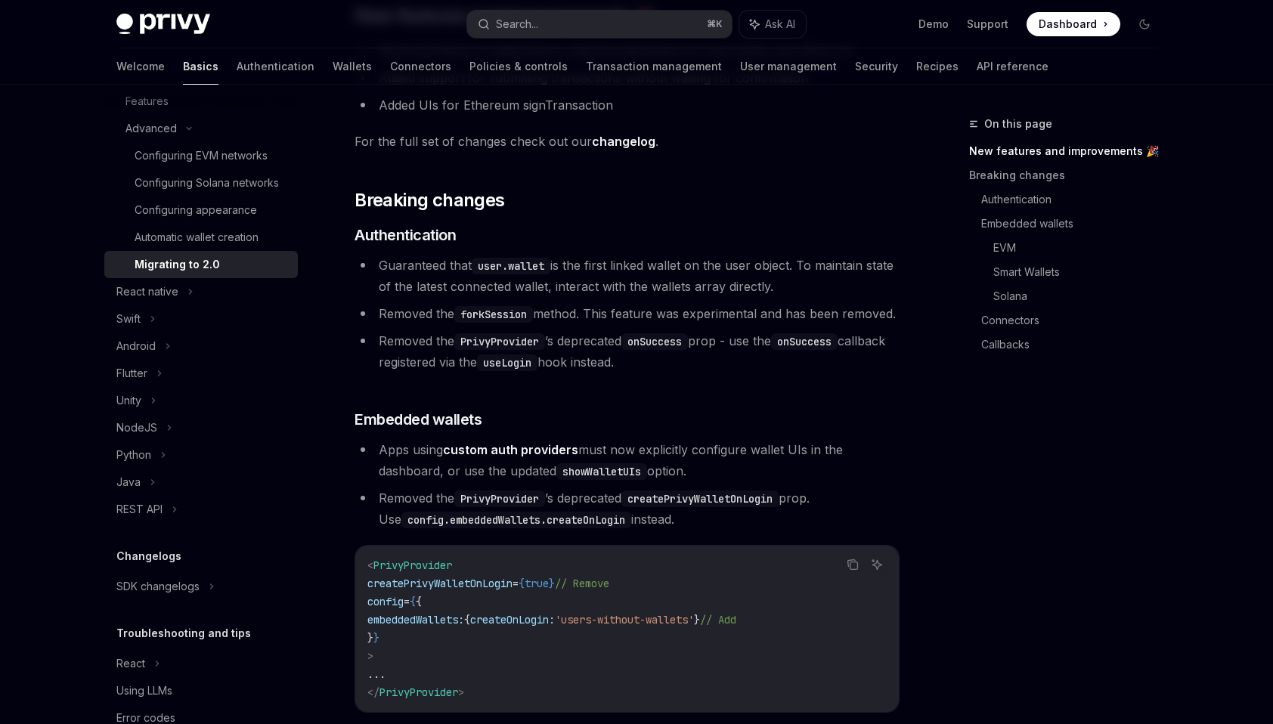
scroll to position [352, 0]
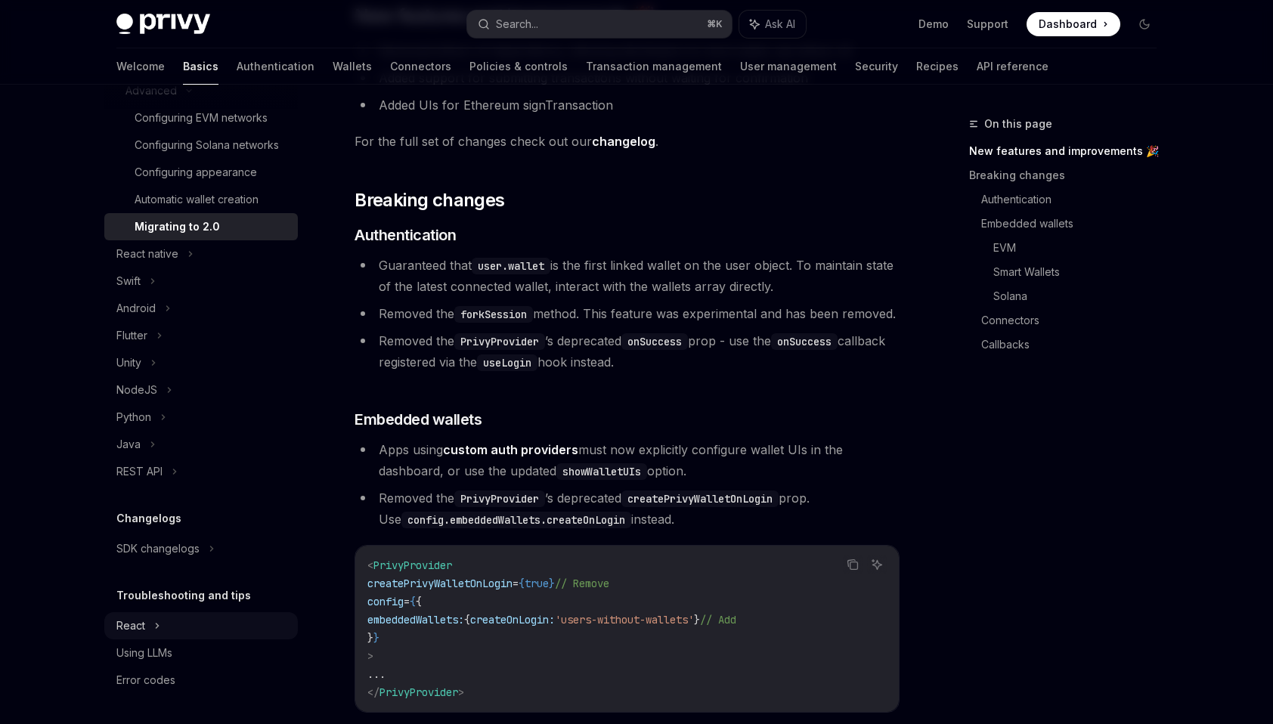
type textarea "*"
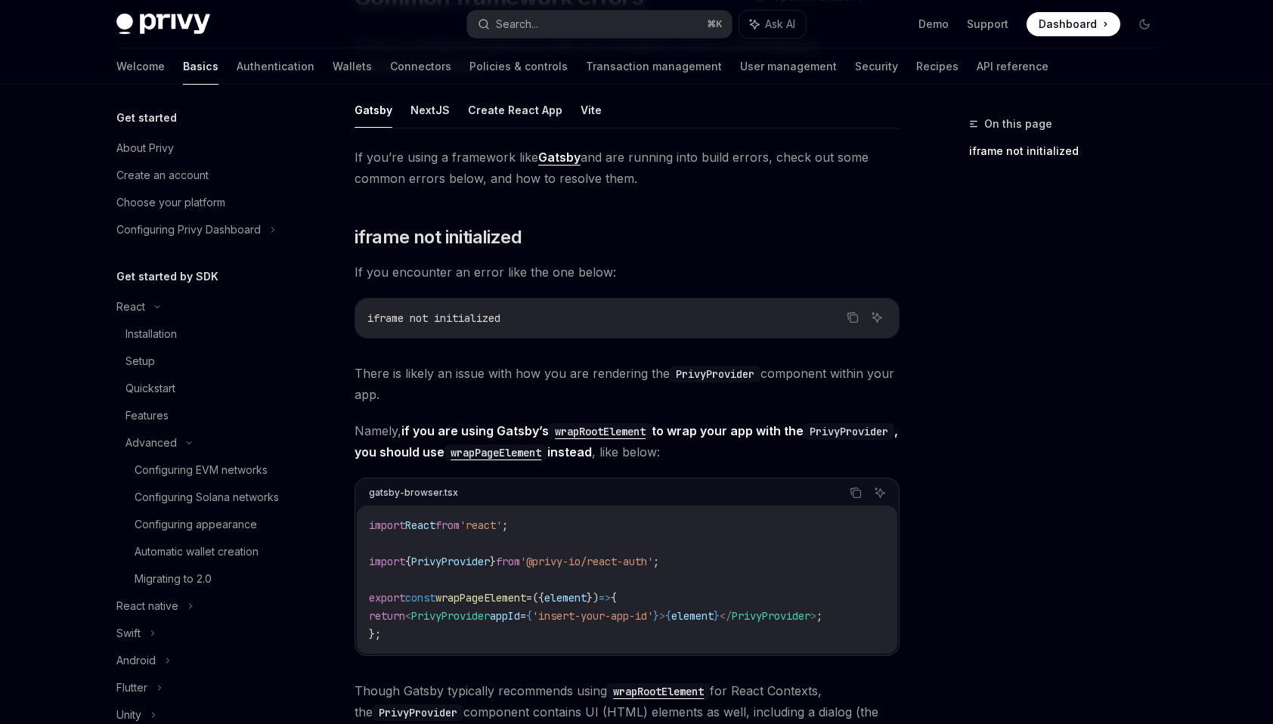
scroll to position [143, 0]
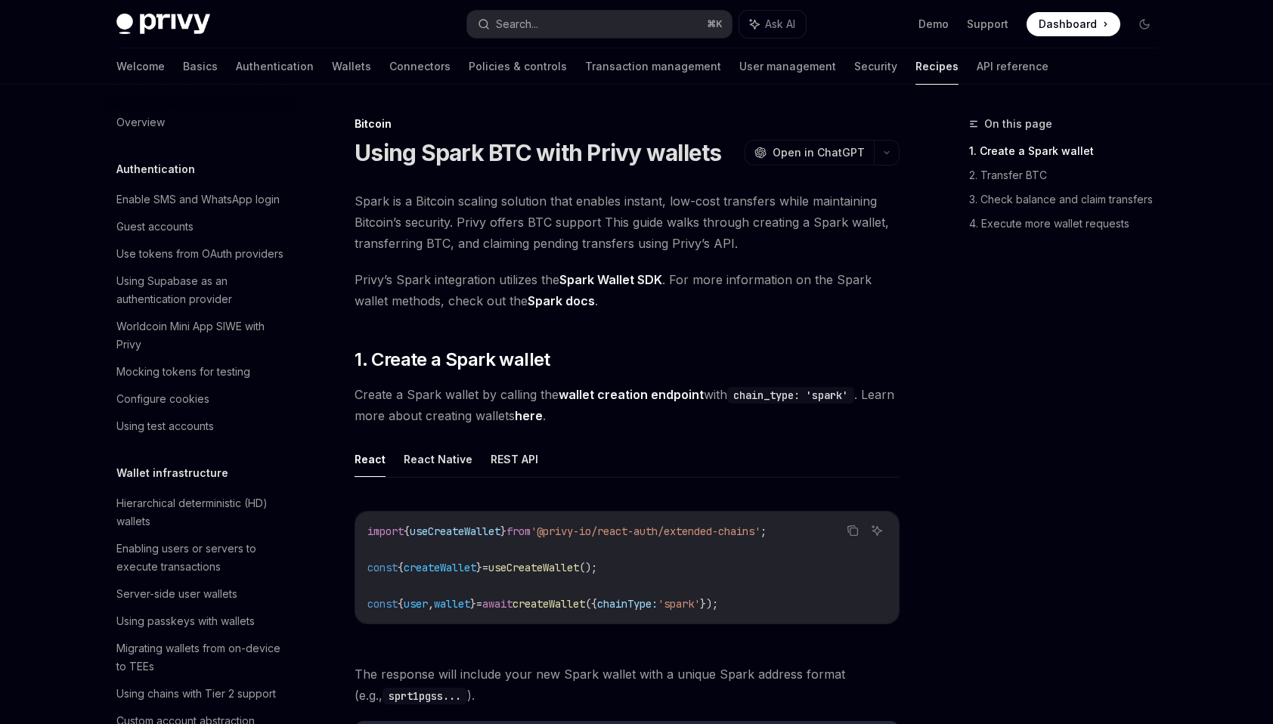
scroll to position [2005, 0]
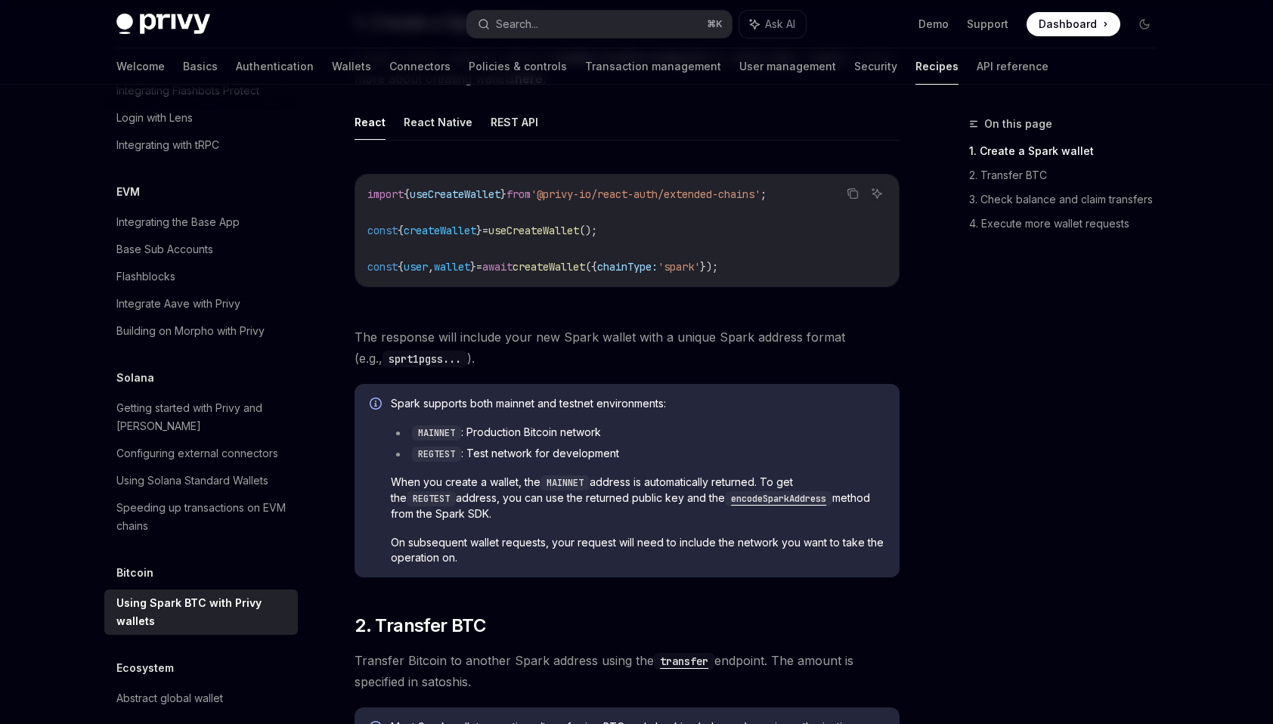
scroll to position [336, 0]
click at [749, 343] on span "The response will include your new Spark wallet with a unique Spark address for…" at bounding box center [627, 349] width 545 height 42
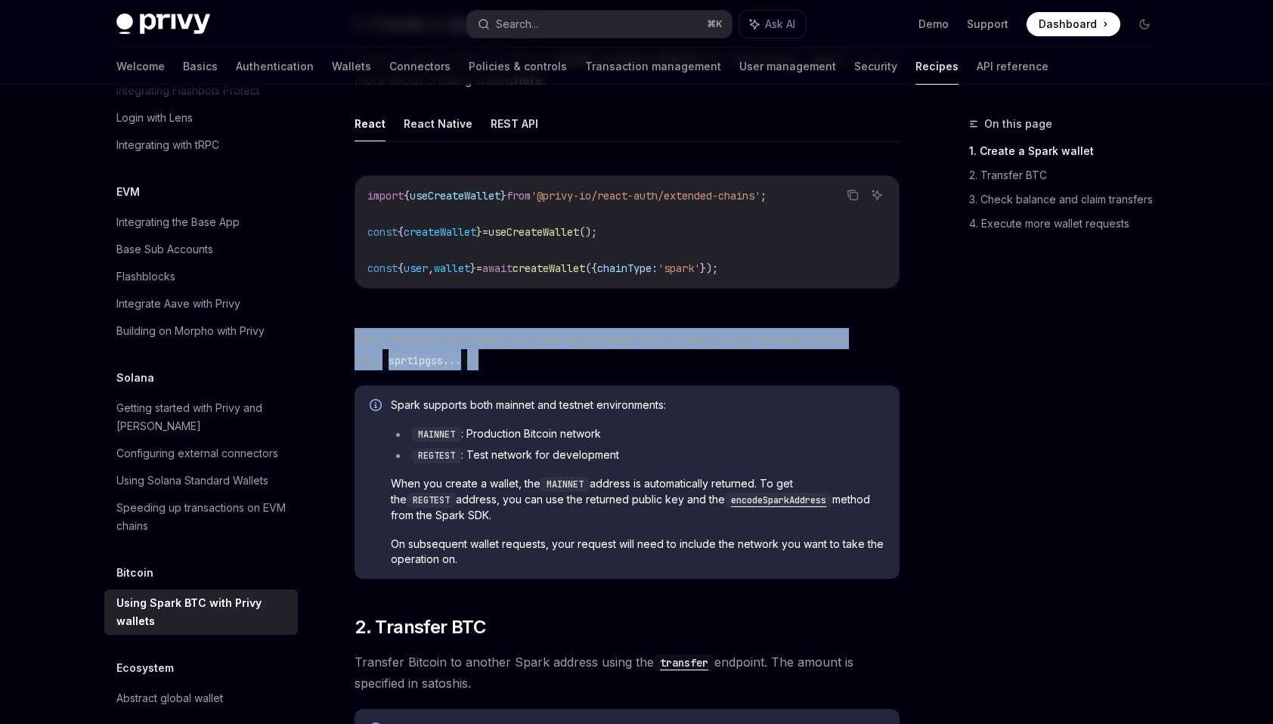
click at [749, 343] on span "The response will include your new Spark wallet with a unique Spark address for…" at bounding box center [627, 349] width 545 height 42
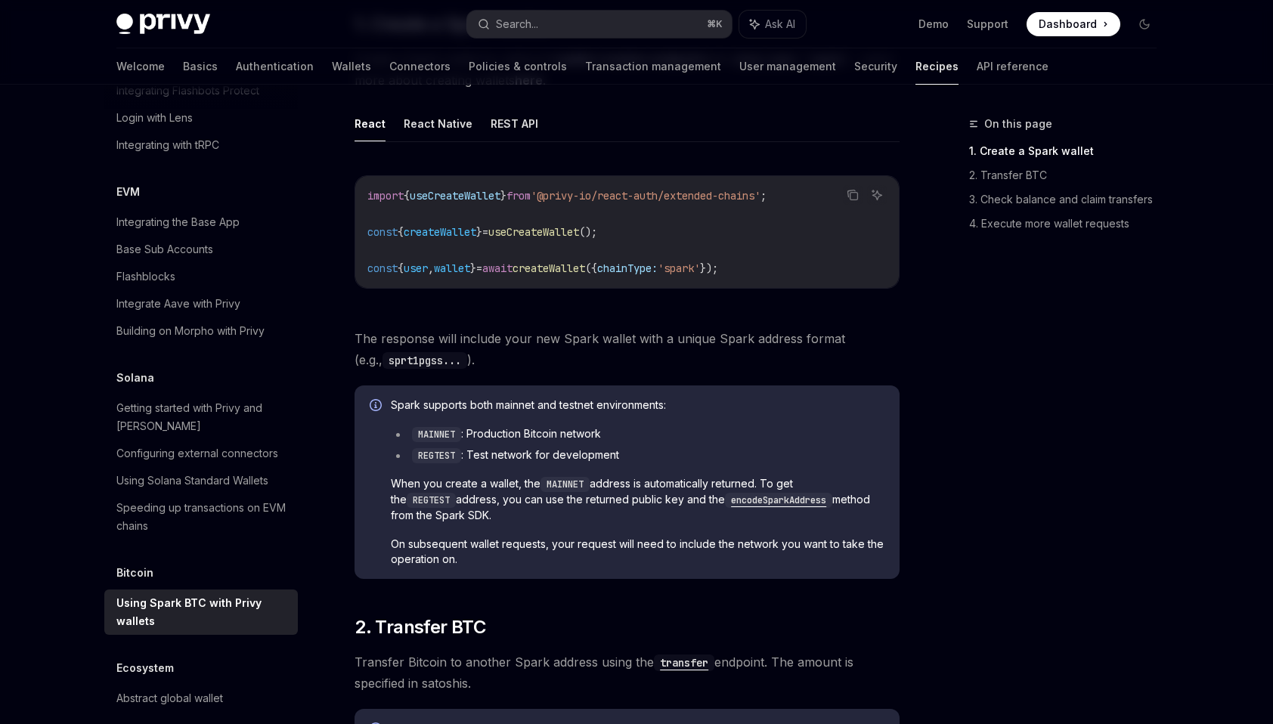
drag, startPoint x: 356, startPoint y: 361, endPoint x: 370, endPoint y: 360, distance: 13.6
click at [383, 360] on code "sprt1pgss..." at bounding box center [425, 360] width 85 height 17
drag, startPoint x: 371, startPoint y: 360, endPoint x: 359, endPoint y: 361, distance: 12.2
click at [383, 361] on code "sprt1pgss..." at bounding box center [425, 360] width 85 height 17
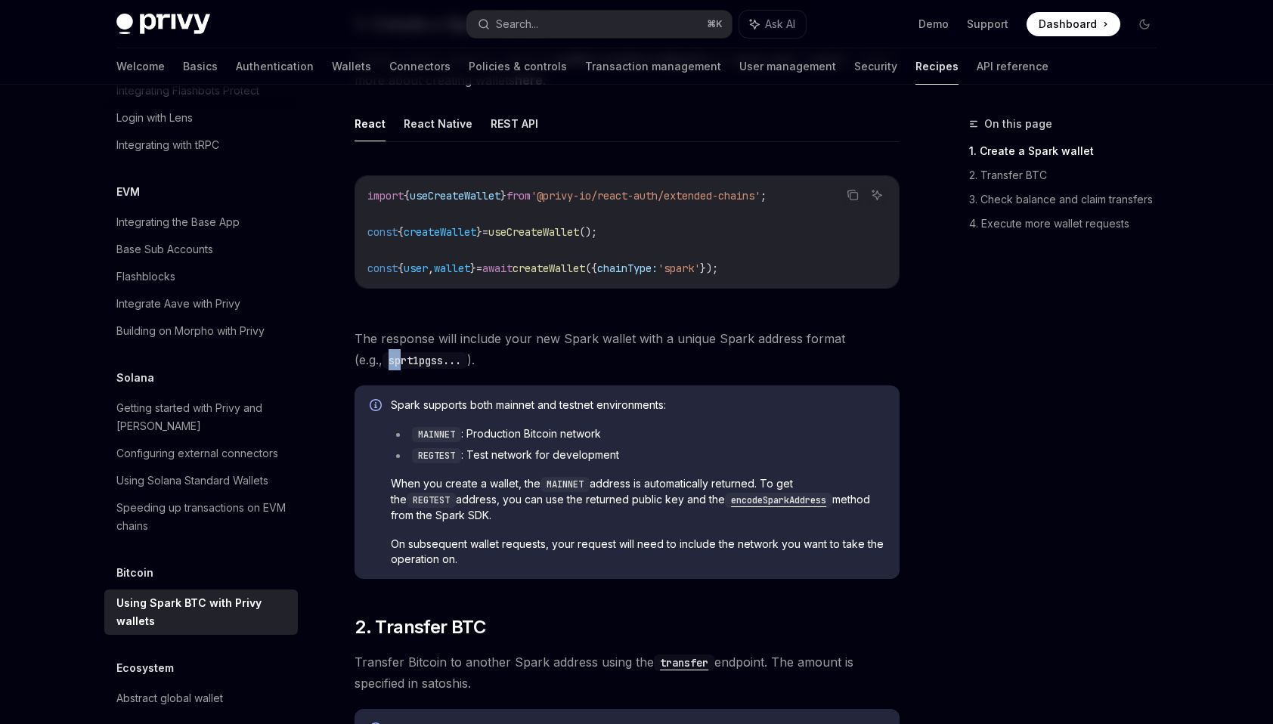
copy code "sp"
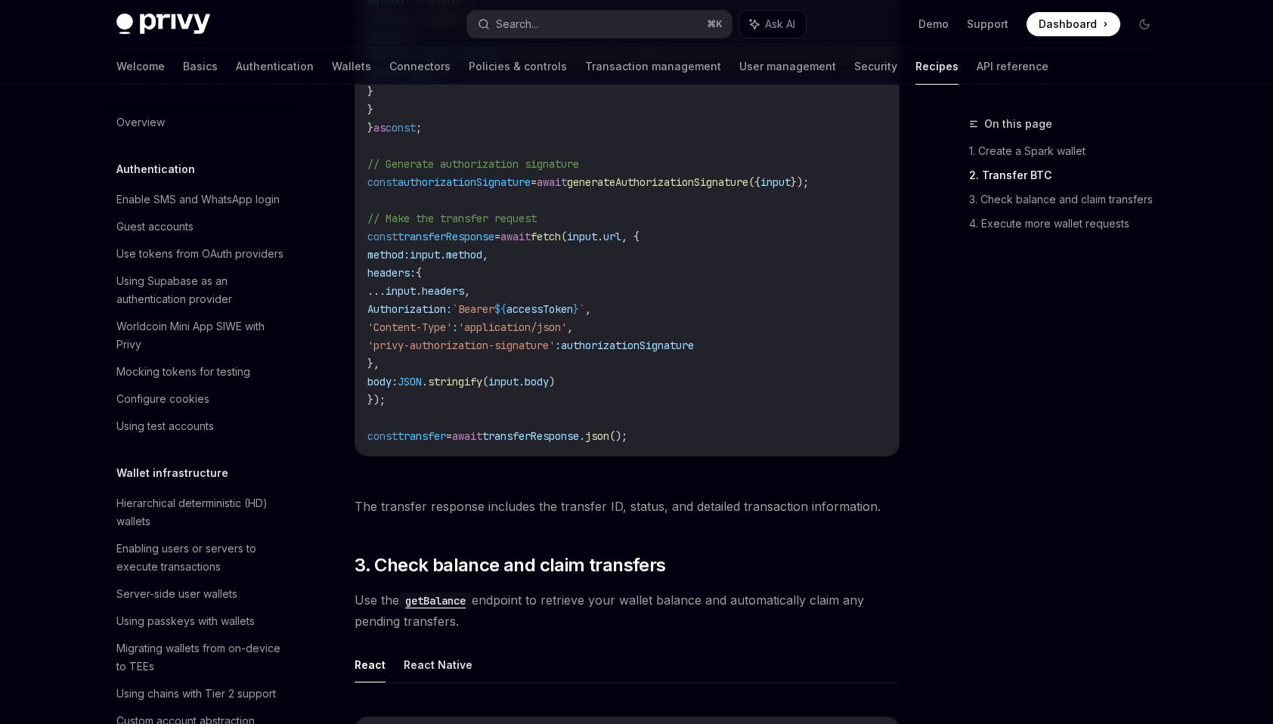
scroll to position [852, 0]
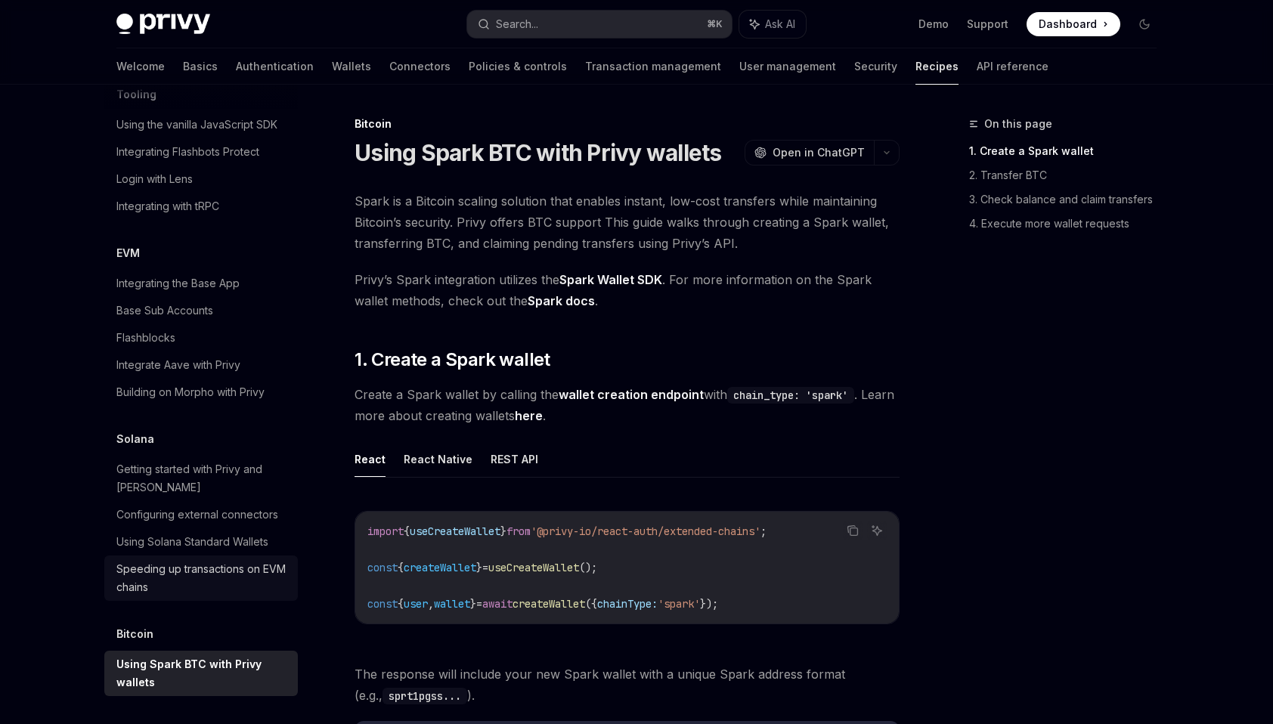
scroll to position [1923, 0]
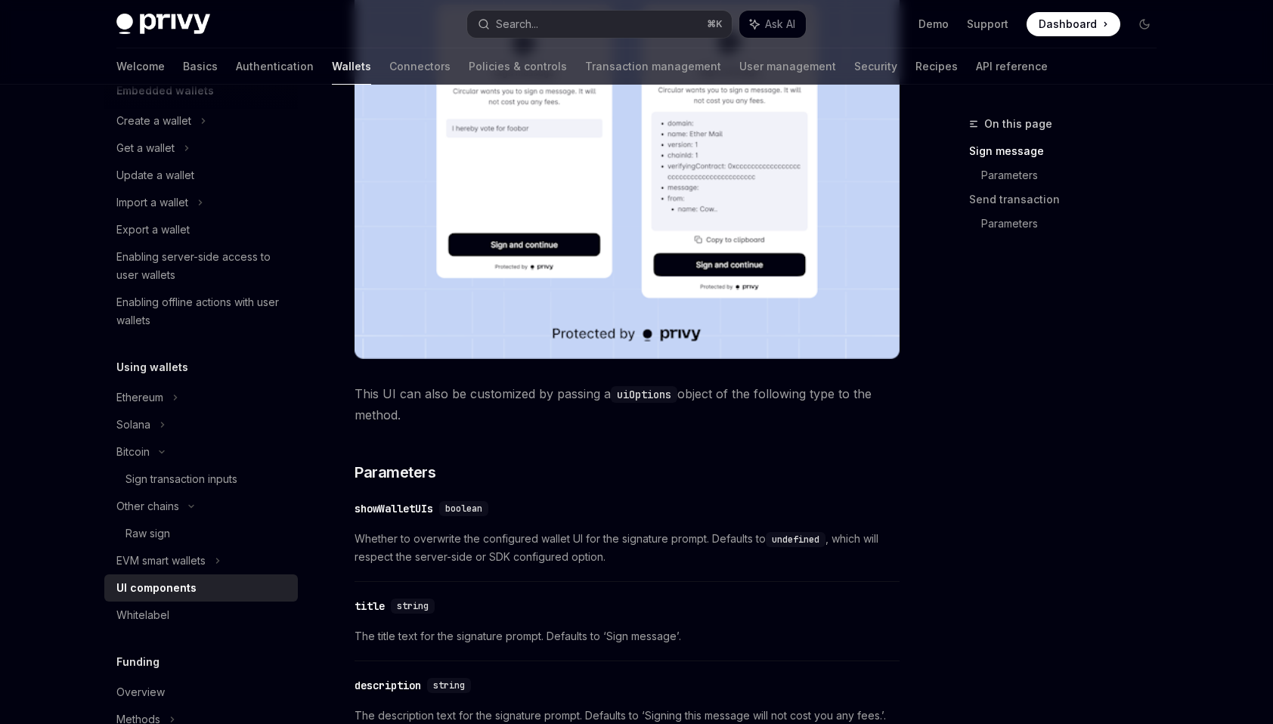
scroll to position [366, 0]
